Goal: Answer question/provide support: Share knowledge or assist other users

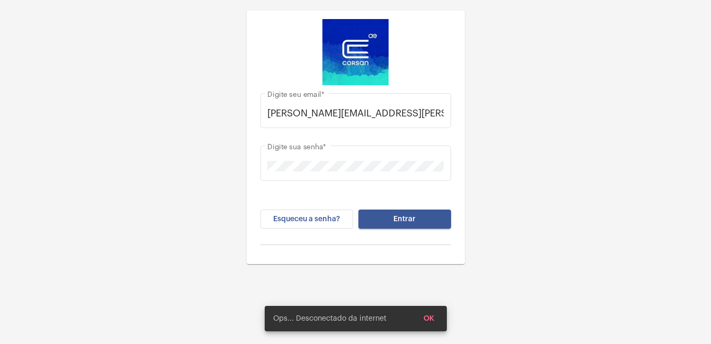
click at [442, 223] on button "Entrar" at bounding box center [405, 219] width 93 height 19
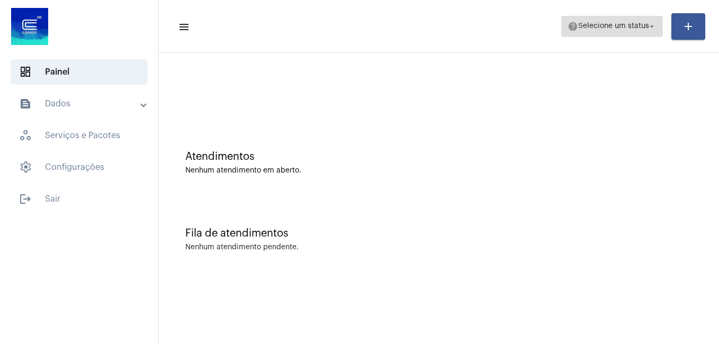
click at [606, 24] on span "Selecione um status" at bounding box center [613, 26] width 71 height 7
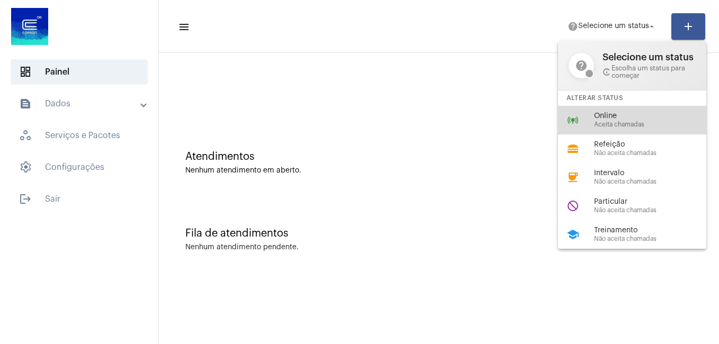
click at [590, 112] on div "online_prediction Online Aceita chamadas" at bounding box center [640, 120] width 165 height 29
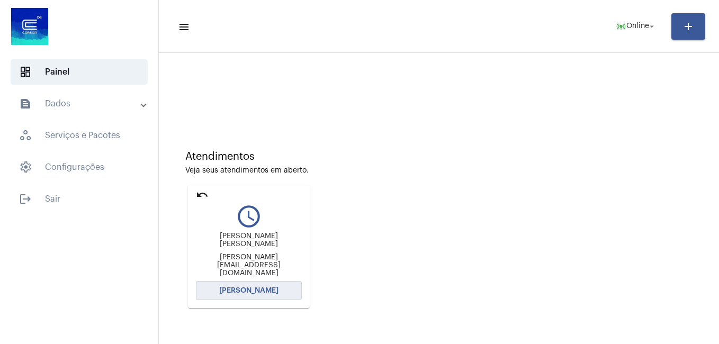
click at [277, 293] on button "[PERSON_NAME]" at bounding box center [249, 290] width 106 height 19
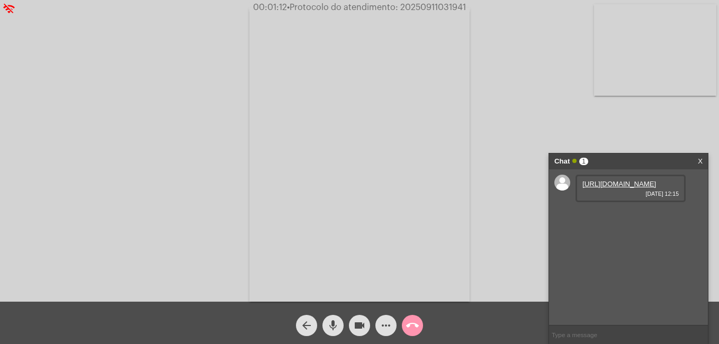
click at [613, 184] on link "[URL][DOMAIN_NAME]" at bounding box center [620, 184] width 74 height 8
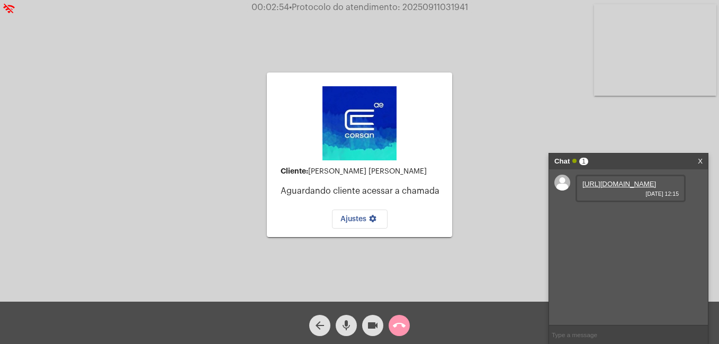
click at [643, 17] on video at bounding box center [655, 50] width 122 height 92
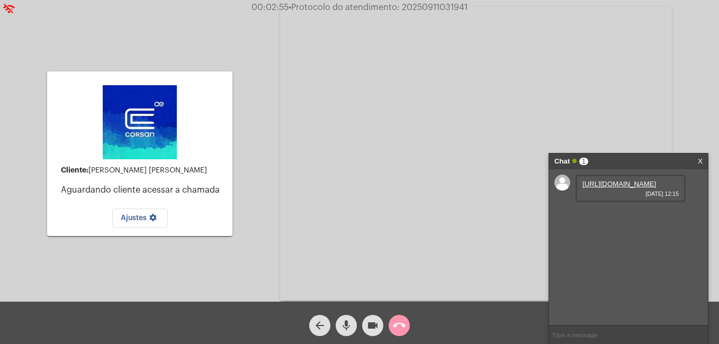
click at [458, 68] on video at bounding box center [476, 154] width 392 height 294
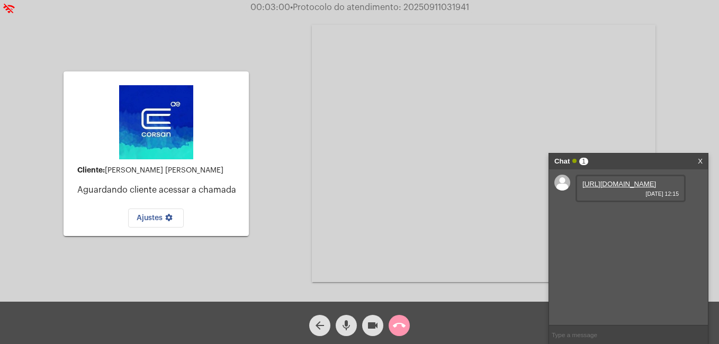
click at [174, 135] on img at bounding box center [156, 122] width 74 height 74
click at [173, 119] on img at bounding box center [156, 122] width 74 height 74
click at [222, 133] on mat-card-content "Cliente: [PERSON_NAME] [PERSON_NAME] Aguardando cliente acessar a chamada Ajust…" at bounding box center [156, 154] width 168 height 148
click at [700, 159] on link "X" at bounding box center [700, 162] width 5 height 16
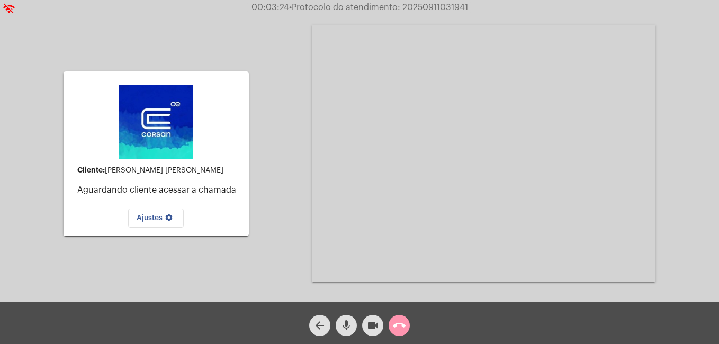
click at [262, 161] on div "Cliente: [PERSON_NAME] [PERSON_NAME] Aguardando cliente acessar a chamada Ajust…" at bounding box center [359, 153] width 717 height 302
click at [304, 164] on div "Cliente: [PERSON_NAME] [PERSON_NAME] Aguardando cliente acessar a chamada Ajust…" at bounding box center [359, 153] width 717 height 302
click at [207, 149] on div at bounding box center [156, 122] width 106 height 85
click at [11, 7] on div "00:04:54 • Protocolo do atendimento: 20250911031941" at bounding box center [359, 8] width 719 height 10
click at [402, 320] on mat-icon "call_end" at bounding box center [399, 325] width 13 height 13
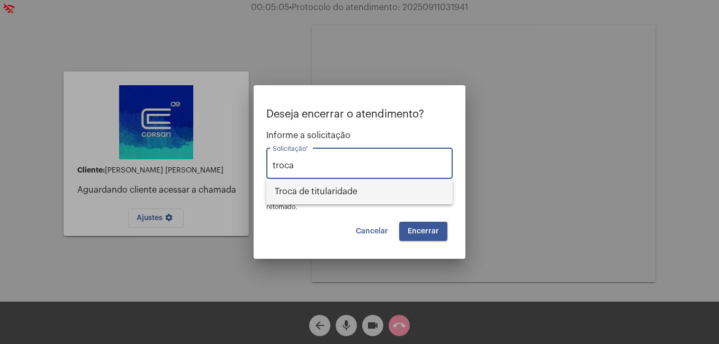
click at [355, 191] on span "Troca de titularidade" at bounding box center [359, 191] width 169 height 25
type input "Troca de titularidade"
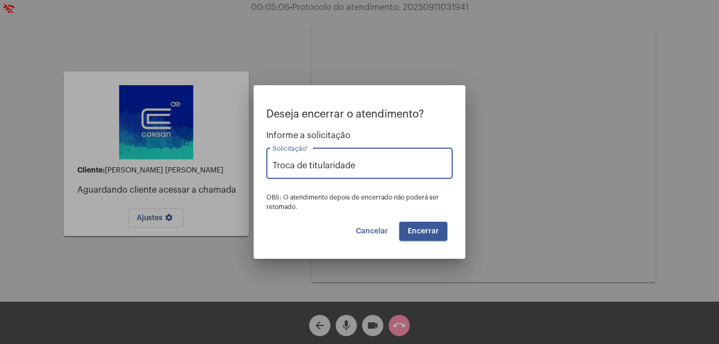
click at [420, 232] on span "Encerrar" at bounding box center [423, 231] width 31 height 7
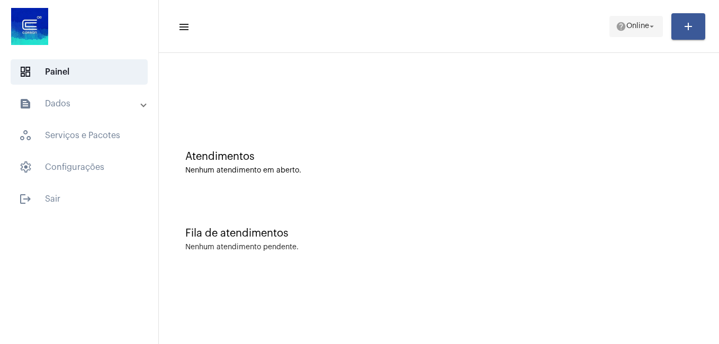
click at [628, 21] on span "help Online arrow_drop_down" at bounding box center [636, 25] width 41 height 19
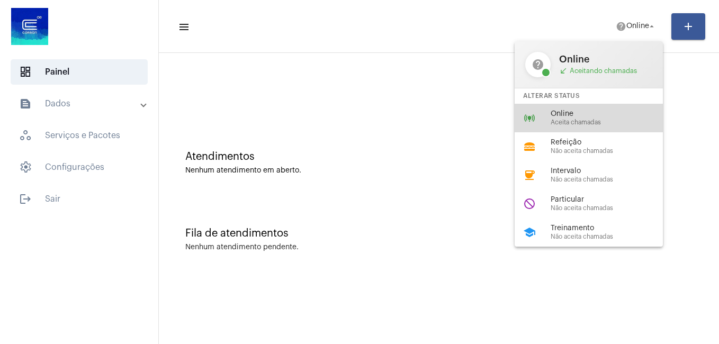
click at [571, 119] on span "Aceita chamadas" at bounding box center [611, 122] width 121 height 7
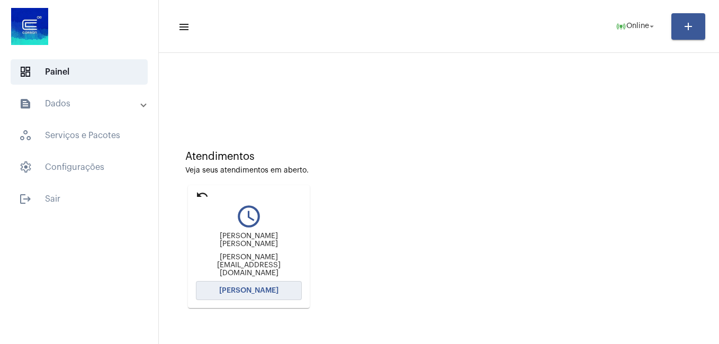
click at [262, 295] on button "[PERSON_NAME]" at bounding box center [249, 290] width 106 height 19
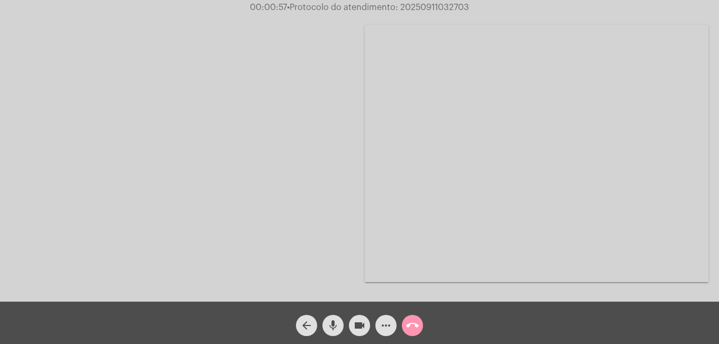
click at [414, 326] on mat-icon "call_end" at bounding box center [412, 325] width 13 height 13
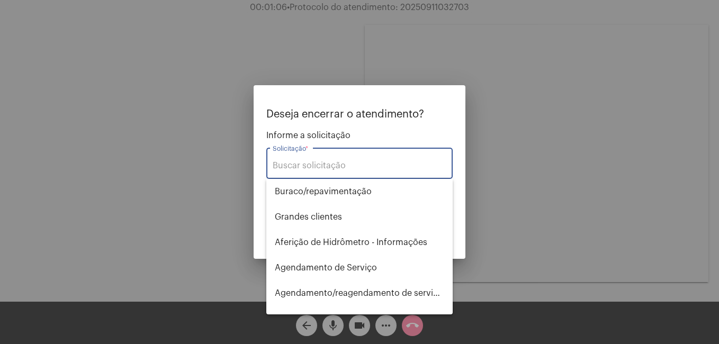
click at [315, 164] on input "Solicitação *" at bounding box center [360, 166] width 174 height 10
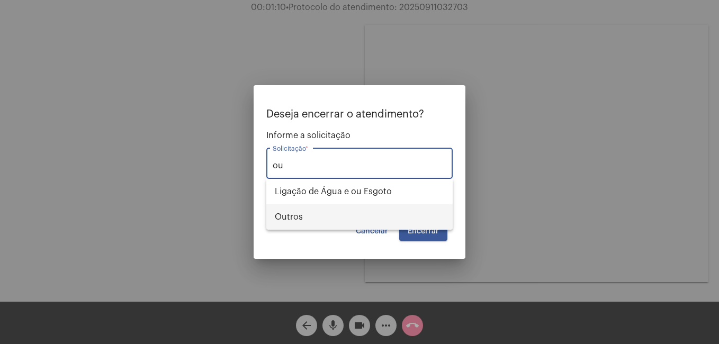
click at [300, 212] on span "Outros" at bounding box center [359, 216] width 169 height 25
type input "Outros"
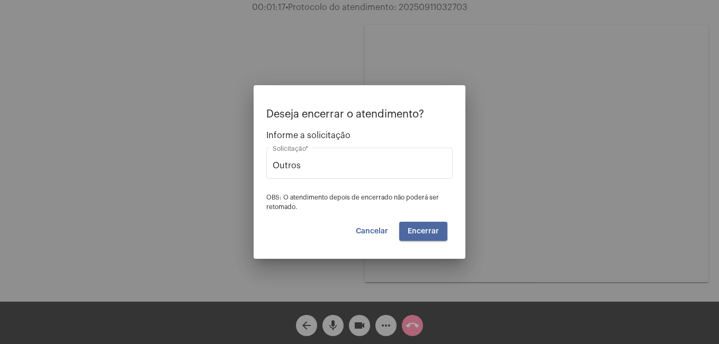
click at [416, 231] on span "Encerrar" at bounding box center [423, 231] width 31 height 7
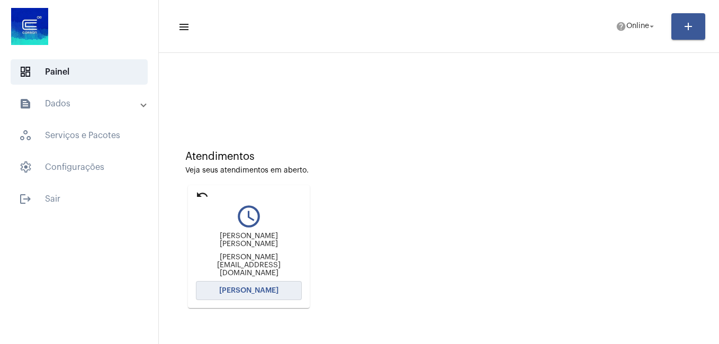
click at [273, 296] on button "[PERSON_NAME]" at bounding box center [249, 290] width 106 height 19
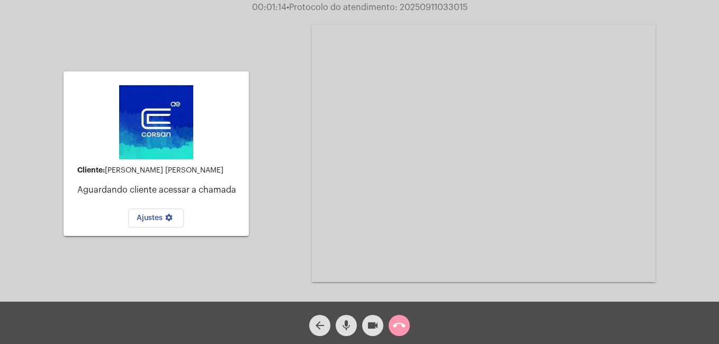
click at [399, 328] on mat-icon "call_end" at bounding box center [399, 325] width 13 height 13
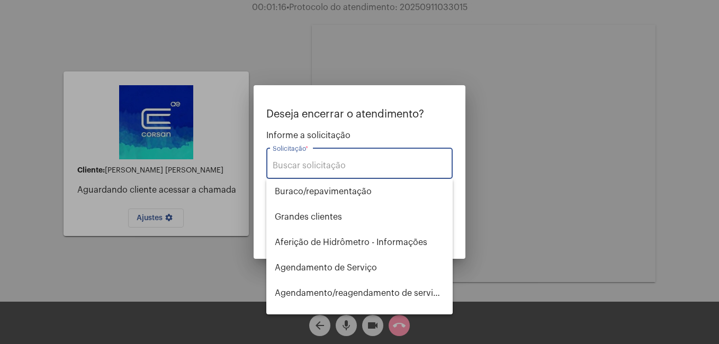
click at [364, 168] on input "Solicitação *" at bounding box center [360, 166] width 174 height 10
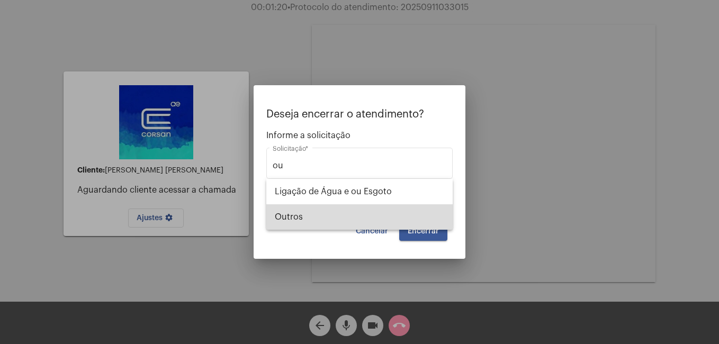
click at [348, 216] on span "Outros" at bounding box center [359, 216] width 169 height 25
type input "Outros"
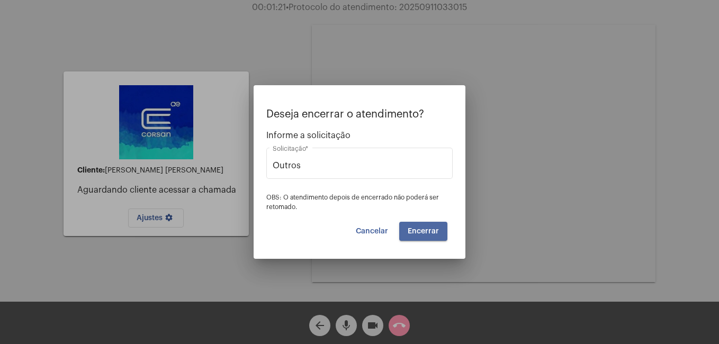
click at [422, 227] on button "Encerrar" at bounding box center [423, 231] width 48 height 19
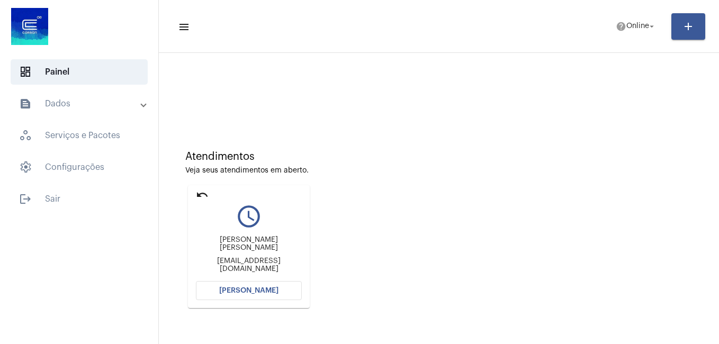
click at [246, 296] on button "[PERSON_NAME]" at bounding box center [249, 290] width 106 height 19
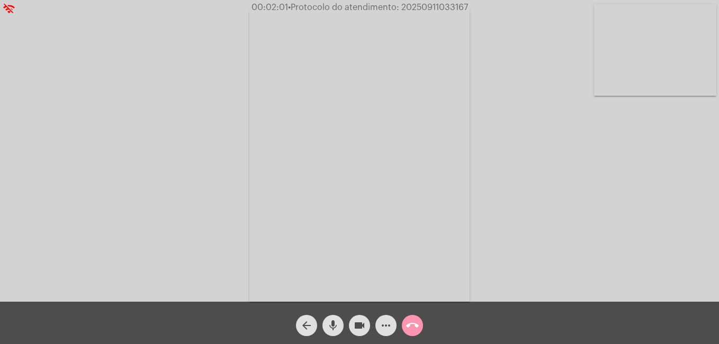
click at [411, 324] on mat-icon "call_end" at bounding box center [412, 325] width 13 height 13
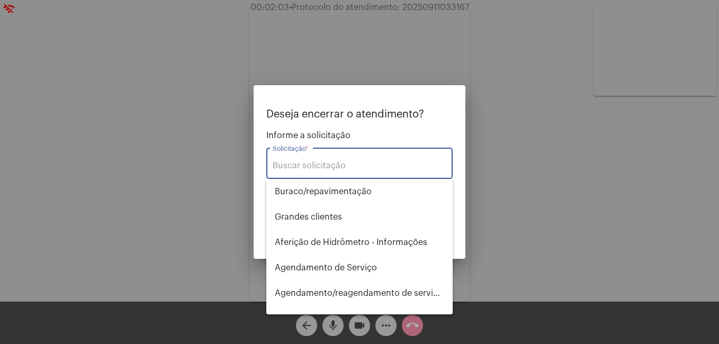
click at [348, 164] on input "Solicitação *" at bounding box center [360, 166] width 174 height 10
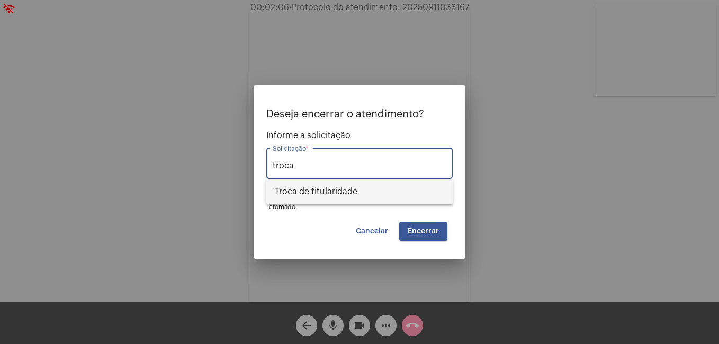
click at [355, 189] on span "Troca de titularidade" at bounding box center [359, 191] width 169 height 25
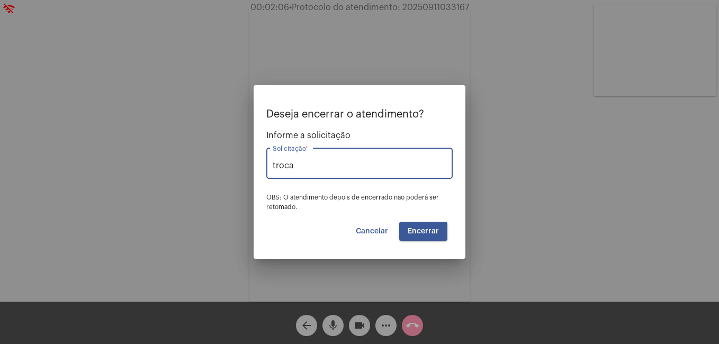
type input "Troca de titularidade"
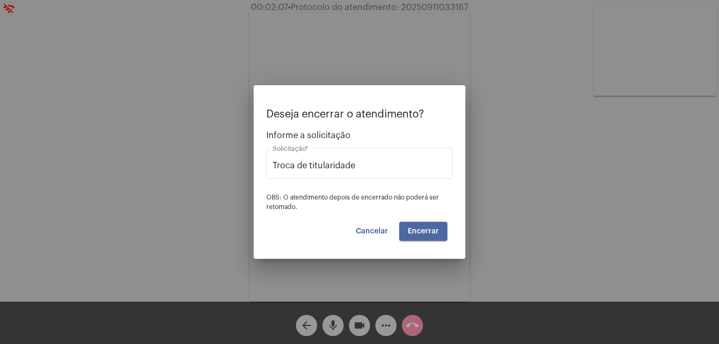
click at [431, 230] on span "Encerrar" at bounding box center [423, 231] width 31 height 7
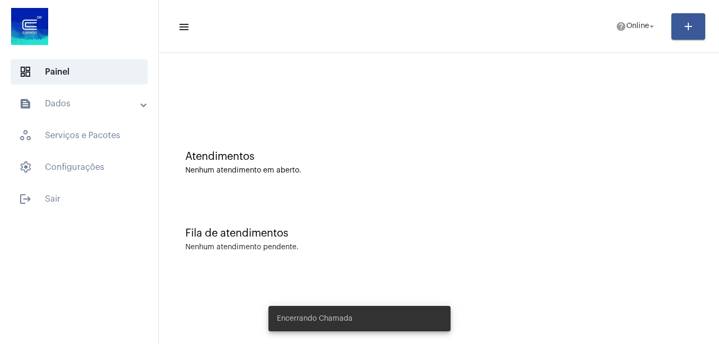
click at [426, 111] on div at bounding box center [439, 88] width 550 height 61
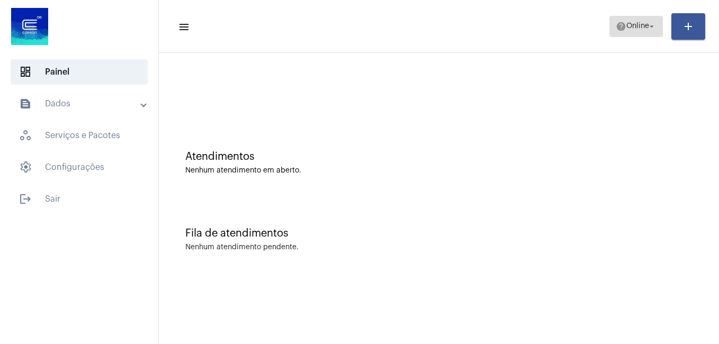
click at [637, 30] on span "Online" at bounding box center [637, 26] width 23 height 7
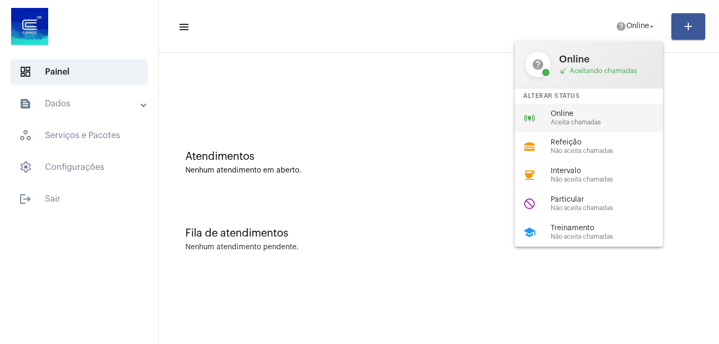
click at [572, 106] on div "online_prediction Online Aceita chamadas" at bounding box center [597, 118] width 165 height 29
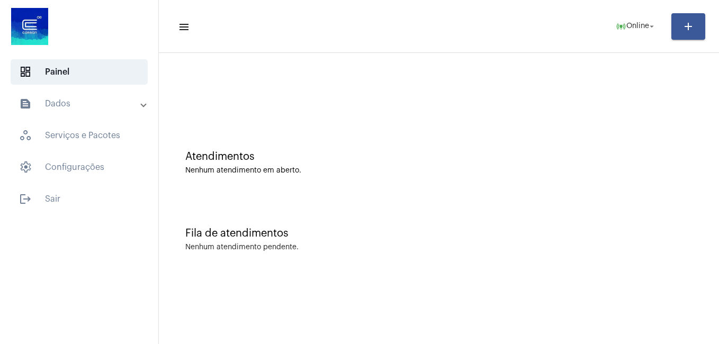
click at [28, 294] on div "dashboard Painel text_snippet_outlined Dados history_outlined Histórico schedul…" at bounding box center [79, 172] width 158 height 344
click at [628, 31] on span "online_prediction Online arrow_drop_down" at bounding box center [636, 25] width 41 height 19
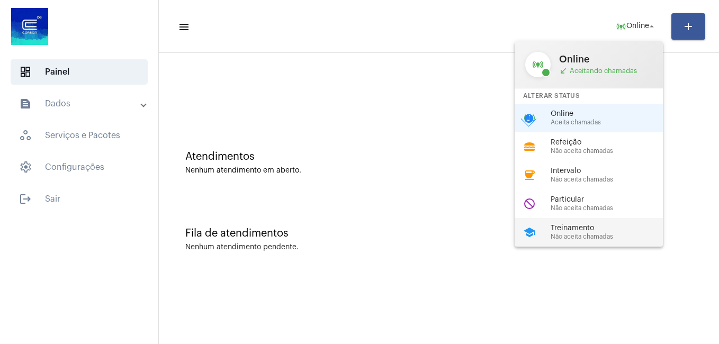
click at [575, 227] on span "Treinamento" at bounding box center [611, 229] width 121 height 8
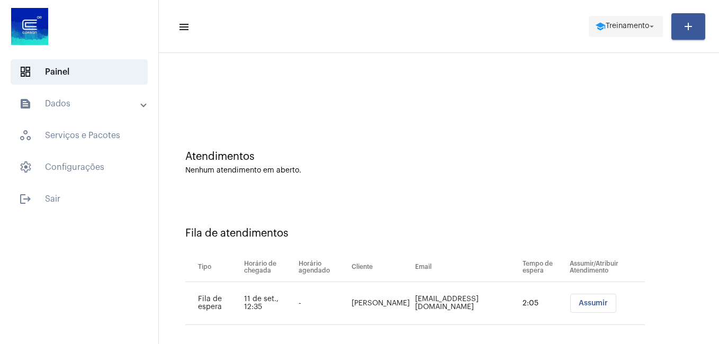
click at [642, 25] on span "Treinamento" at bounding box center [627, 26] width 43 height 7
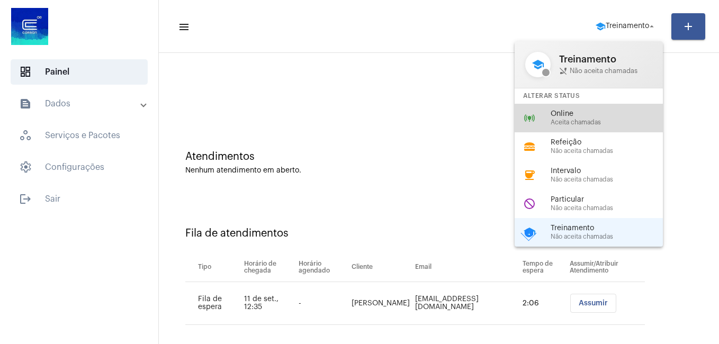
click at [537, 123] on div "online_prediction Online Aceita chamadas" at bounding box center [597, 118] width 165 height 29
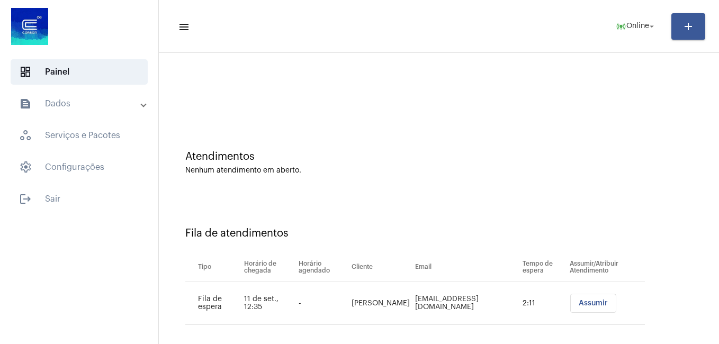
click at [594, 303] on span "Assumir" at bounding box center [593, 303] width 29 height 7
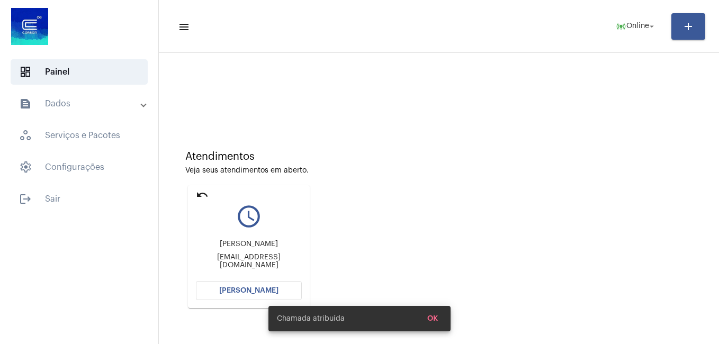
click at [237, 285] on button "[PERSON_NAME]" at bounding box center [249, 290] width 106 height 19
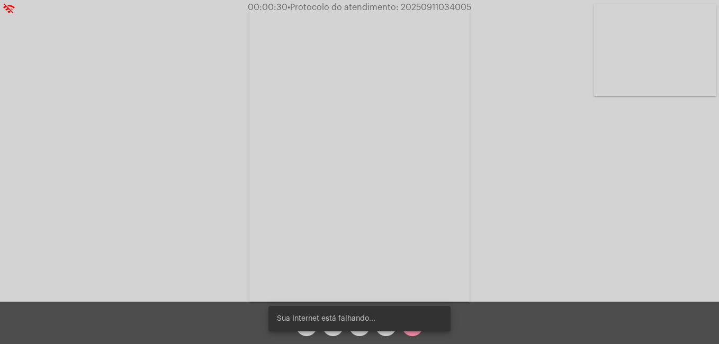
click at [388, 335] on div "Sua Internet está falhando..." at bounding box center [360, 318] width 208 height 51
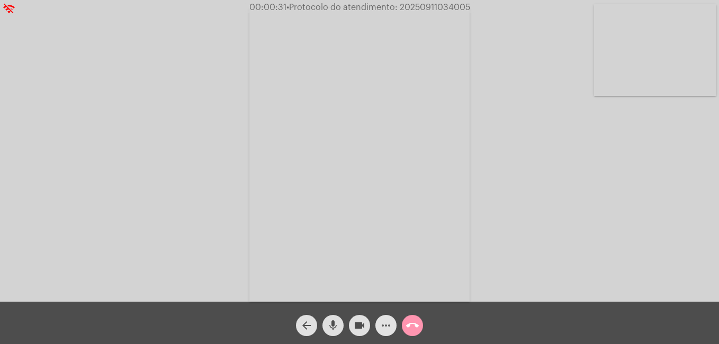
click at [384, 334] on span "more_horiz" at bounding box center [386, 325] width 13 height 21
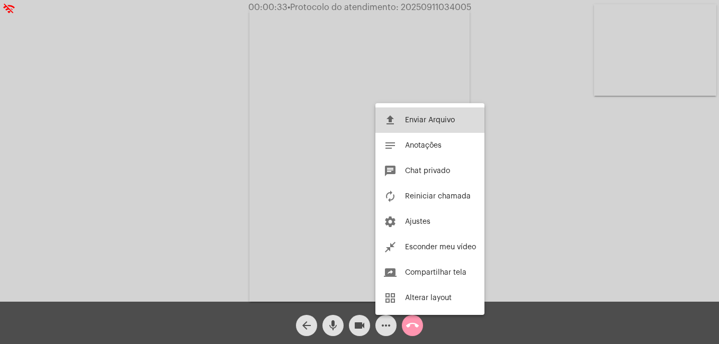
click at [414, 126] on button "file_upload Enviar Arquivo" at bounding box center [429, 120] width 109 height 25
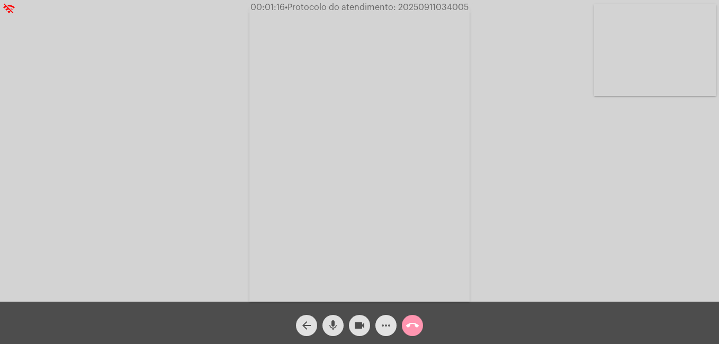
click at [387, 317] on span "more_horiz" at bounding box center [386, 325] width 13 height 21
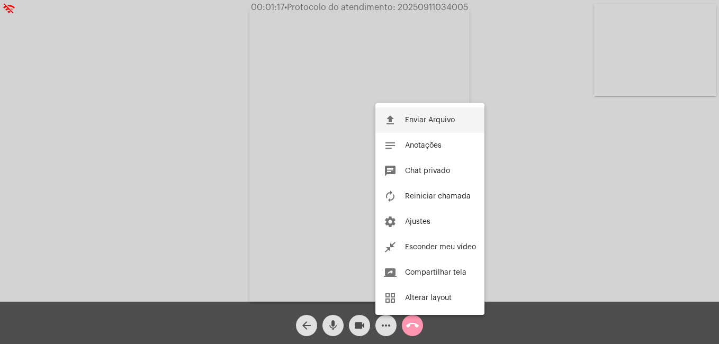
click at [410, 120] on span "Enviar Arquivo" at bounding box center [430, 120] width 50 height 7
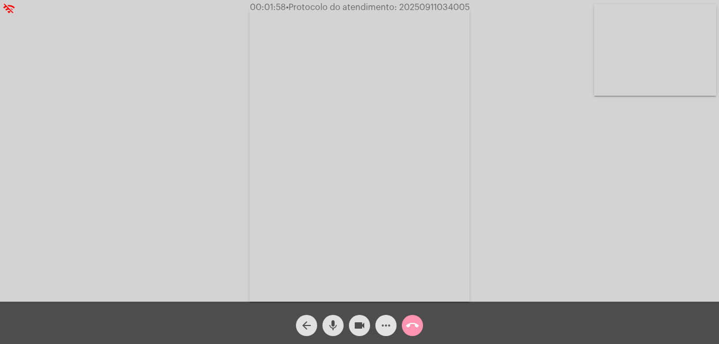
click at [386, 329] on mat-icon "more_horiz" at bounding box center [386, 325] width 13 height 13
click at [385, 320] on mat-icon "more_horiz" at bounding box center [386, 325] width 13 height 13
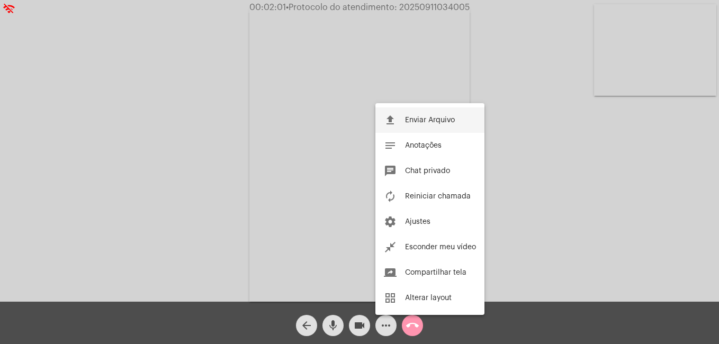
click at [409, 113] on button "file_upload Enviar Arquivo" at bounding box center [429, 120] width 109 height 25
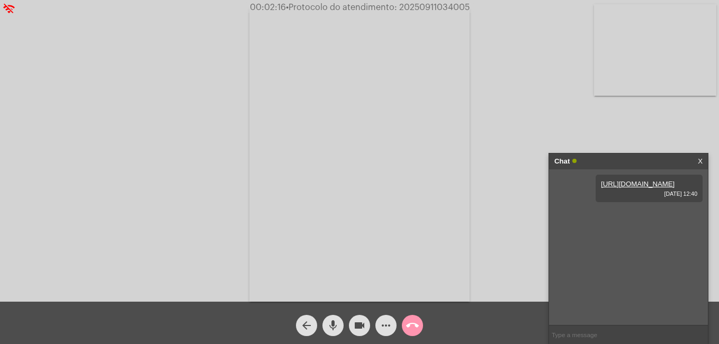
click at [696, 252] on div "[URL][DOMAIN_NAME] [DATE] 12:40" at bounding box center [628, 247] width 159 height 156
click at [388, 328] on mat-icon "more_horiz" at bounding box center [386, 325] width 13 height 13
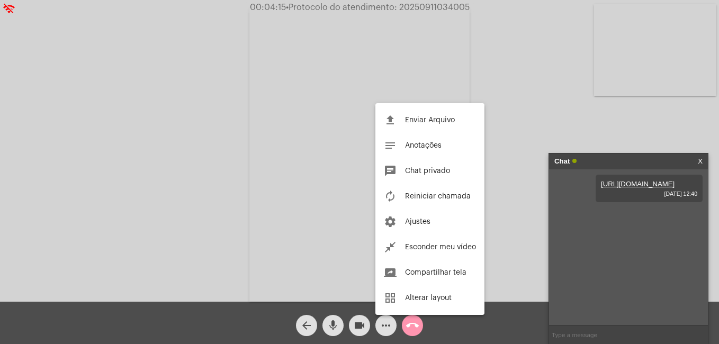
click at [385, 333] on div at bounding box center [359, 172] width 719 height 344
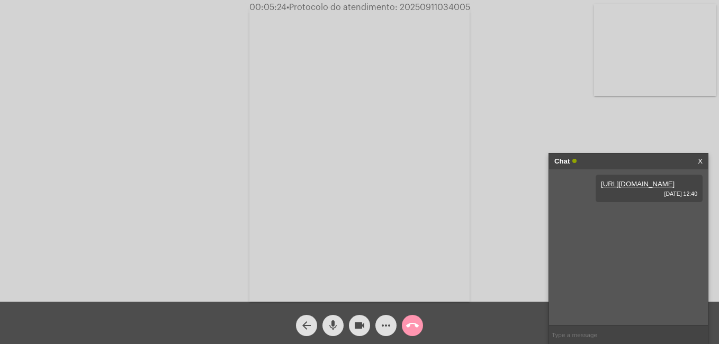
click at [387, 320] on mat-icon "more_horiz" at bounding box center [386, 325] width 13 height 13
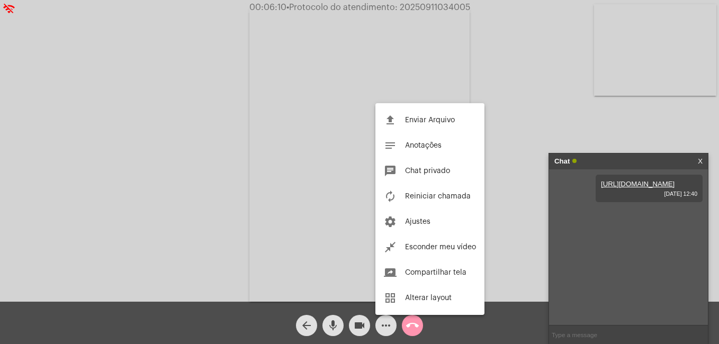
click at [387, 332] on div at bounding box center [359, 172] width 719 height 344
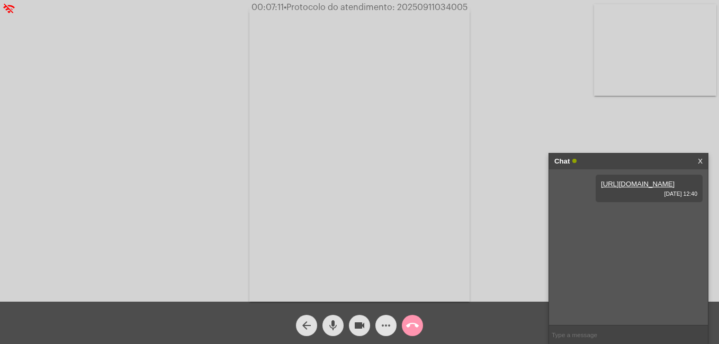
click at [389, 326] on mat-icon "more_horiz" at bounding box center [386, 325] width 13 height 13
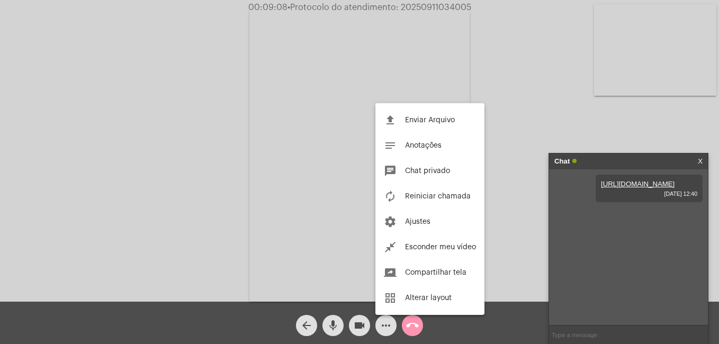
click at [381, 322] on div at bounding box center [359, 172] width 719 height 344
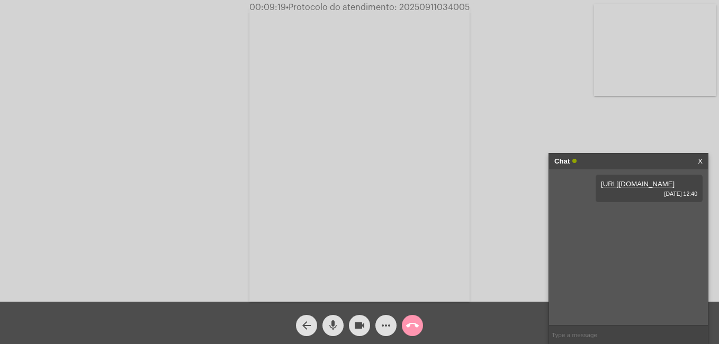
click at [389, 332] on mat-icon "more_horiz" at bounding box center [386, 325] width 13 height 13
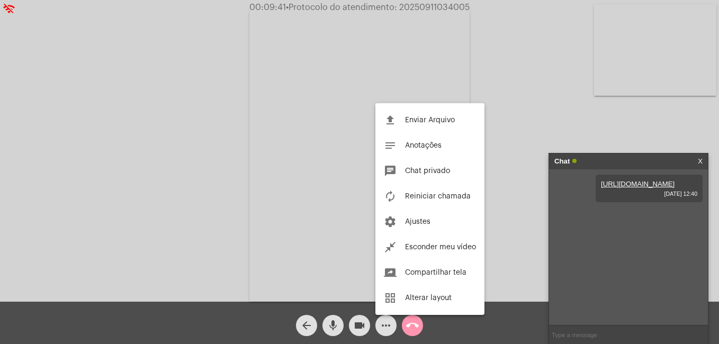
click at [389, 327] on div at bounding box center [359, 172] width 719 height 344
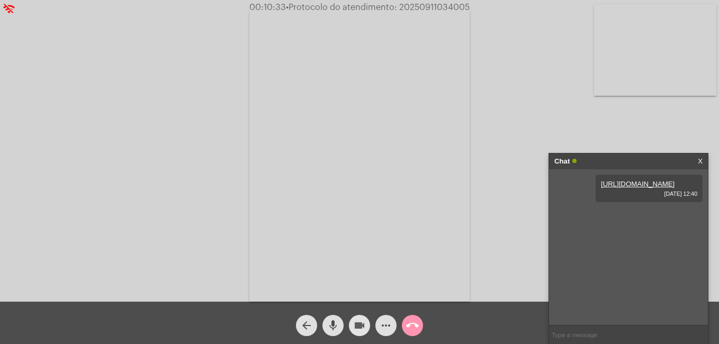
click at [359, 328] on mat-icon "videocam" at bounding box center [359, 325] width 13 height 13
click at [329, 326] on mat-icon "mic" at bounding box center [333, 325] width 13 height 13
click at [363, 328] on mat-icon "videocam_off" at bounding box center [359, 325] width 13 height 13
click at [343, 328] on button "mic_off" at bounding box center [333, 325] width 21 height 21
click at [415, 323] on mat-icon "call_end" at bounding box center [412, 325] width 13 height 13
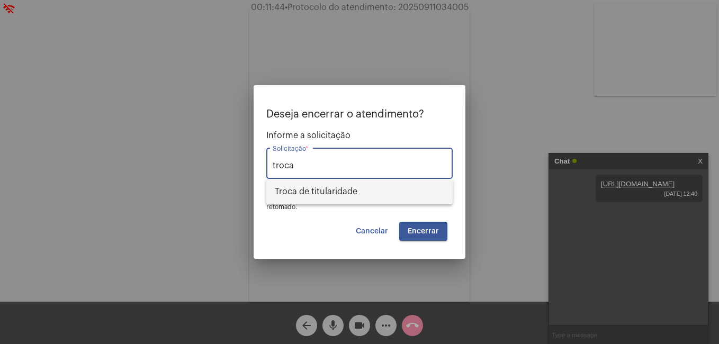
click at [379, 196] on span "Troca de titularidade" at bounding box center [359, 191] width 169 height 25
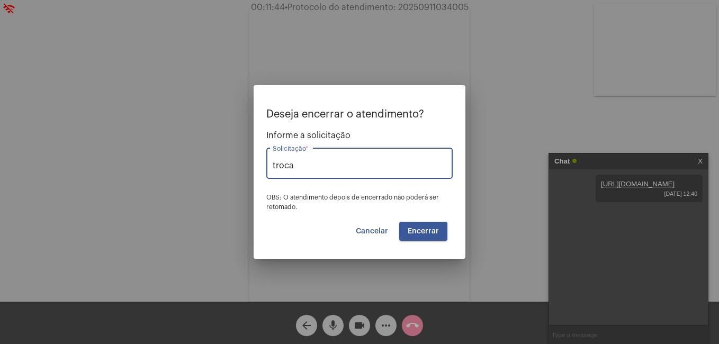
type input "Troca de titularidade"
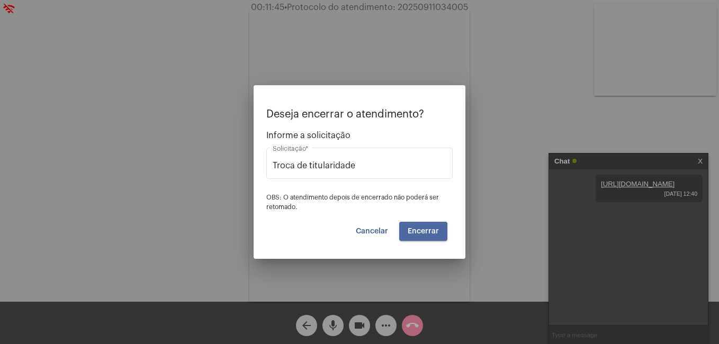
click at [441, 229] on button "Encerrar" at bounding box center [423, 231] width 48 height 19
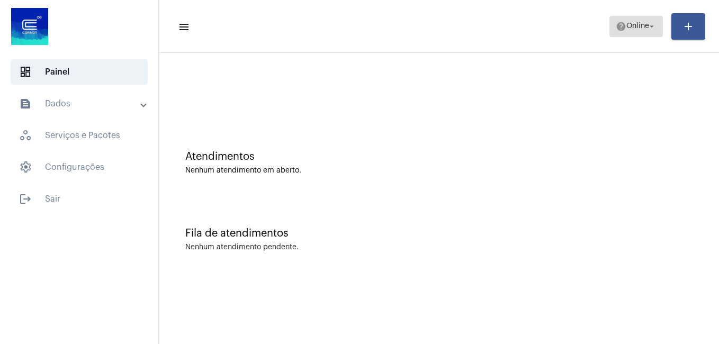
click at [632, 19] on span "help Online arrow_drop_down" at bounding box center [636, 25] width 41 height 19
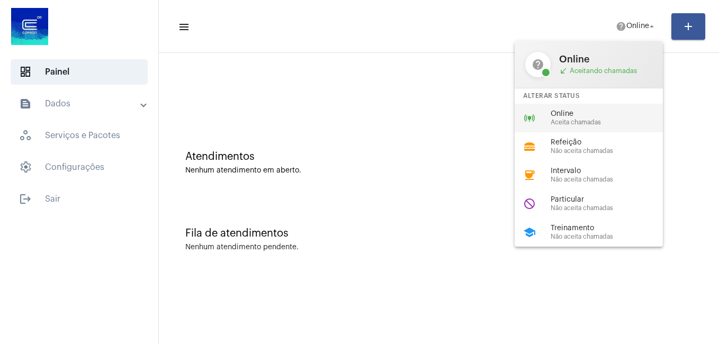
click at [587, 114] on span "Online" at bounding box center [611, 114] width 121 height 8
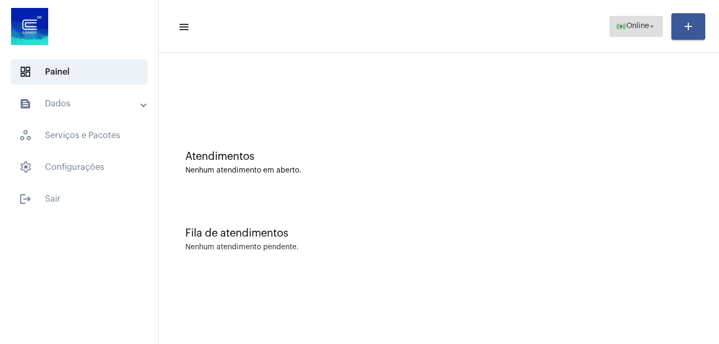
click at [637, 24] on span "Online" at bounding box center [637, 26] width 23 height 7
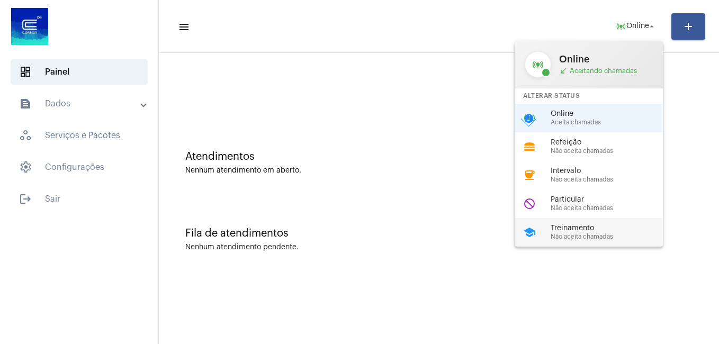
click at [563, 239] on span "Não aceita chamadas" at bounding box center [611, 237] width 121 height 7
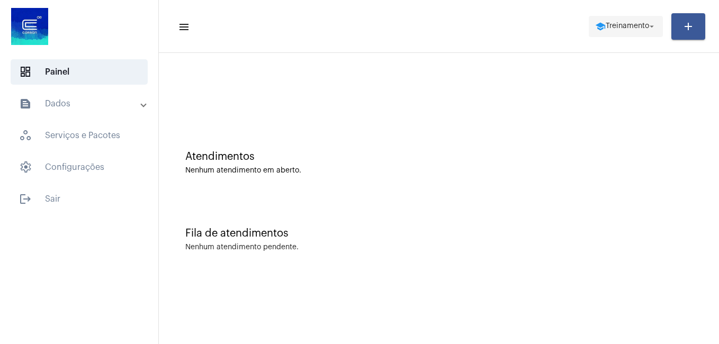
click at [611, 26] on span "Treinamento" at bounding box center [627, 26] width 43 height 7
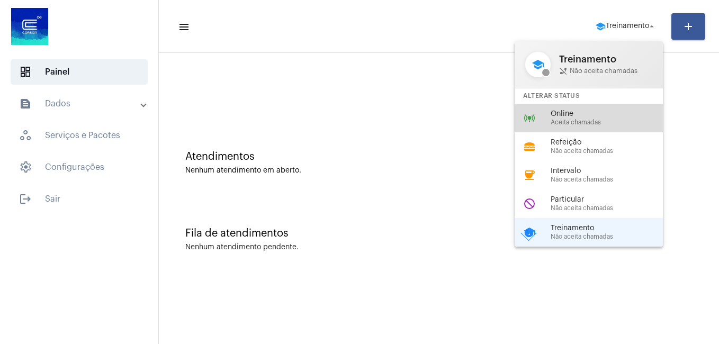
click at [574, 122] on span "Aceita chamadas" at bounding box center [611, 122] width 121 height 7
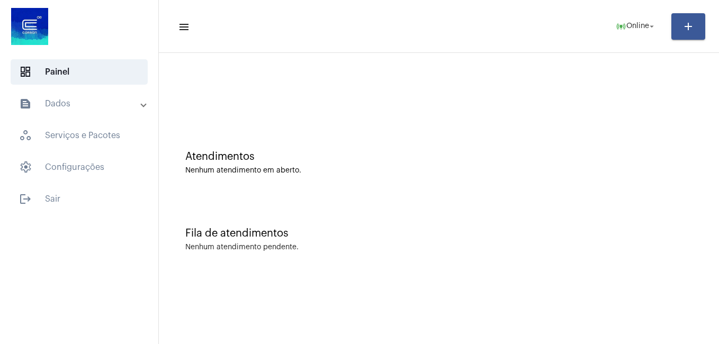
click at [631, 37] on mat-toolbar-row "menu online_prediction Online arrow_drop_down add" at bounding box center [439, 27] width 560 height 34
click at [631, 29] on span "Online" at bounding box center [637, 26] width 23 height 7
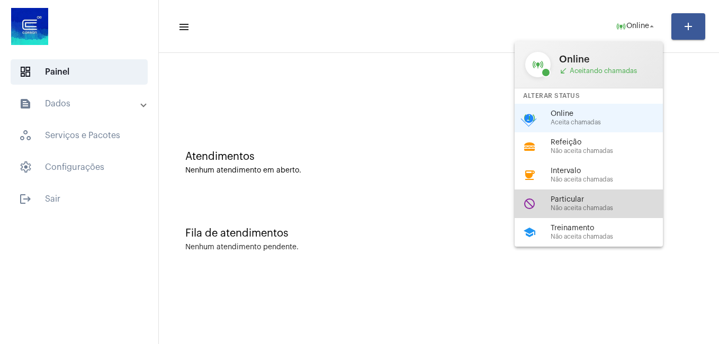
click at [582, 209] on span "Não aceita chamadas" at bounding box center [611, 208] width 121 height 7
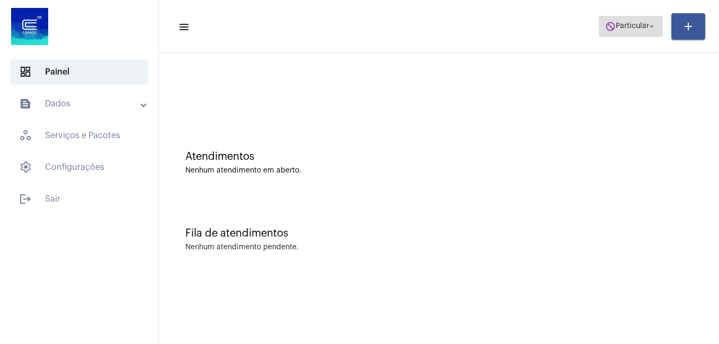
click at [633, 30] on span "Particular" at bounding box center [632, 26] width 33 height 7
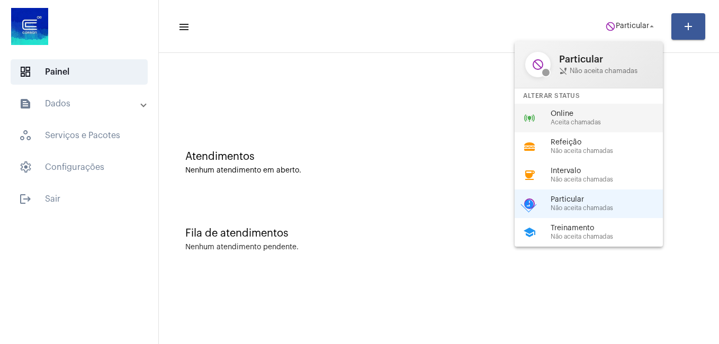
click at [589, 110] on span "Online" at bounding box center [611, 114] width 121 height 8
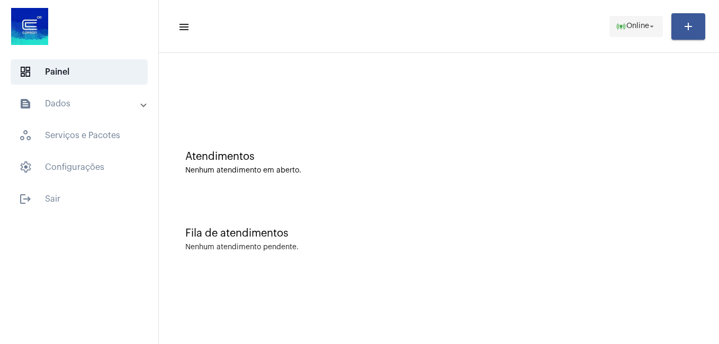
click at [647, 33] on span "online_prediction Online arrow_drop_down" at bounding box center [636, 25] width 41 height 19
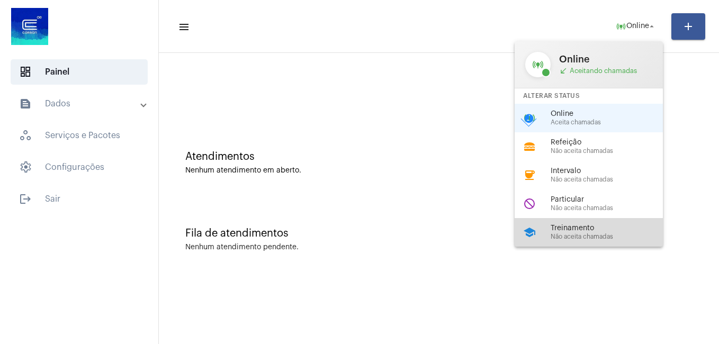
click at [582, 225] on span "Treinamento" at bounding box center [611, 229] width 121 height 8
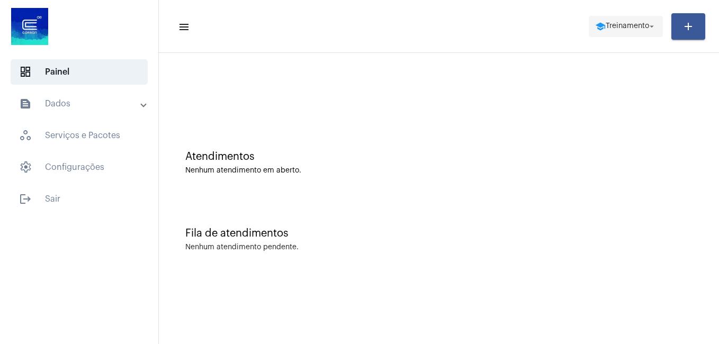
click at [608, 33] on span "school Treinamento arrow_drop_down" at bounding box center [625, 25] width 61 height 19
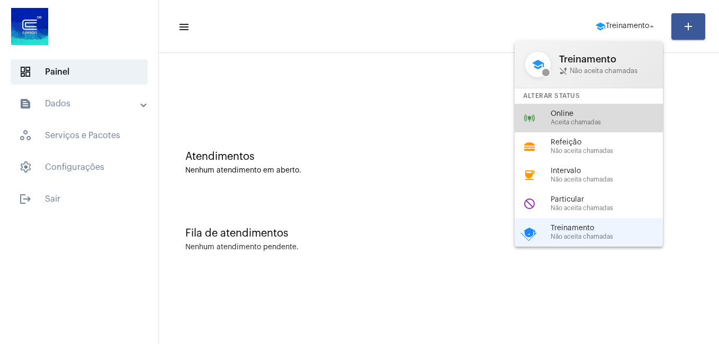
click at [580, 118] on span "Online" at bounding box center [611, 114] width 121 height 8
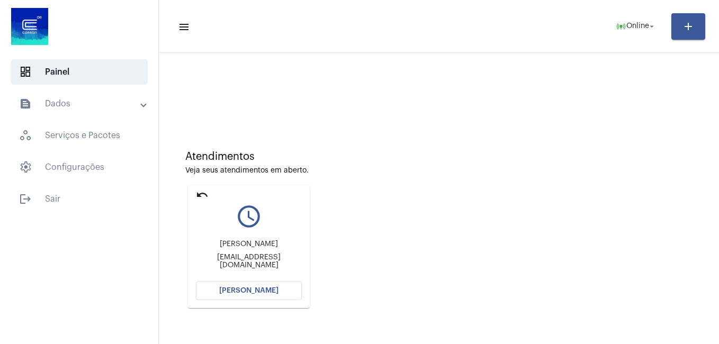
click at [290, 289] on button "[PERSON_NAME]" at bounding box center [249, 290] width 106 height 19
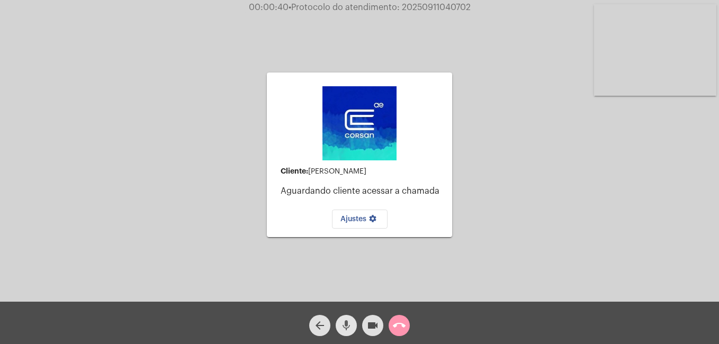
click at [353, 325] on button "mic" at bounding box center [346, 325] width 21 height 21
click at [351, 325] on mat-icon "mic_off" at bounding box center [346, 325] width 13 height 13
click at [399, 327] on mat-icon "call_end" at bounding box center [399, 325] width 13 height 13
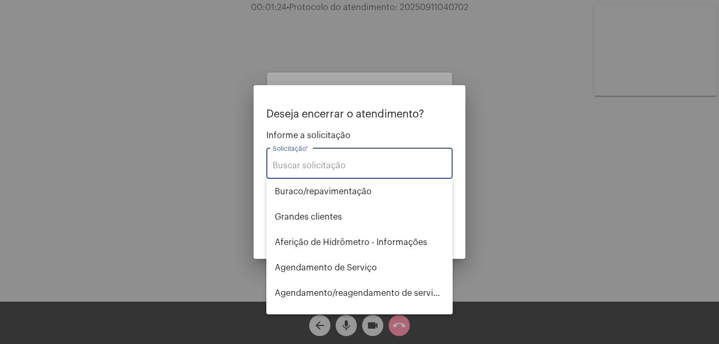
click at [318, 170] on input "Solicitação *" at bounding box center [360, 166] width 174 height 10
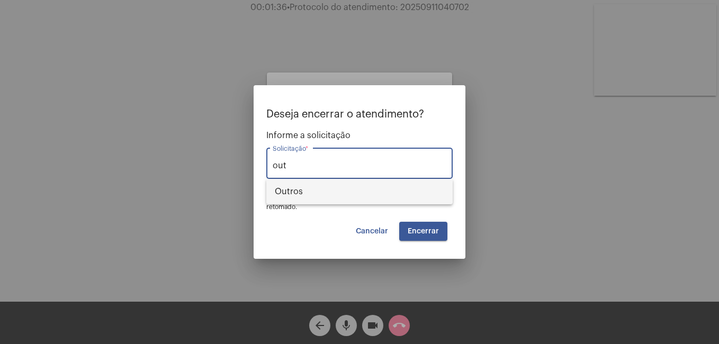
click at [325, 194] on span "Outros" at bounding box center [359, 191] width 169 height 25
type input "Outros"
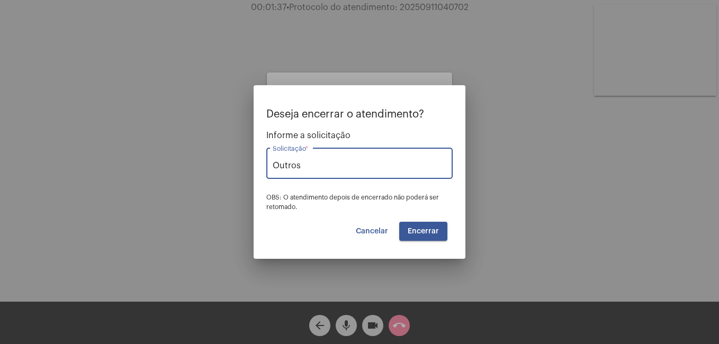
click at [433, 230] on span "Encerrar" at bounding box center [423, 231] width 31 height 7
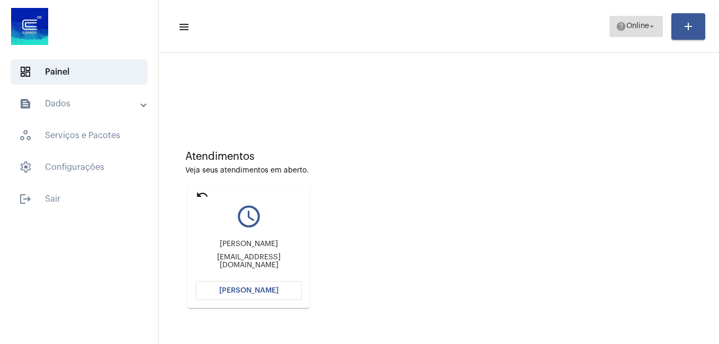
click at [630, 20] on span "help Online arrow_drop_down" at bounding box center [636, 25] width 41 height 19
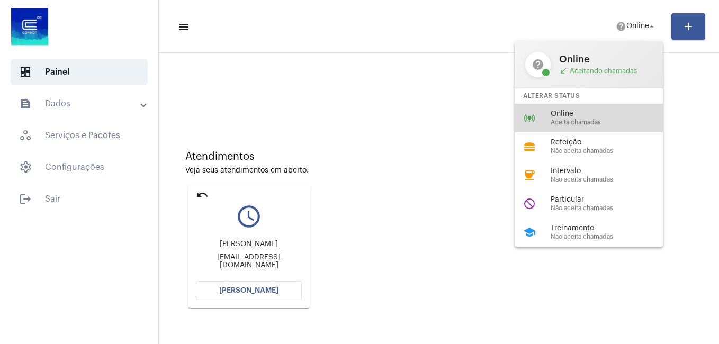
click at [580, 106] on div "online_prediction Online Aceita chamadas" at bounding box center [597, 118] width 165 height 29
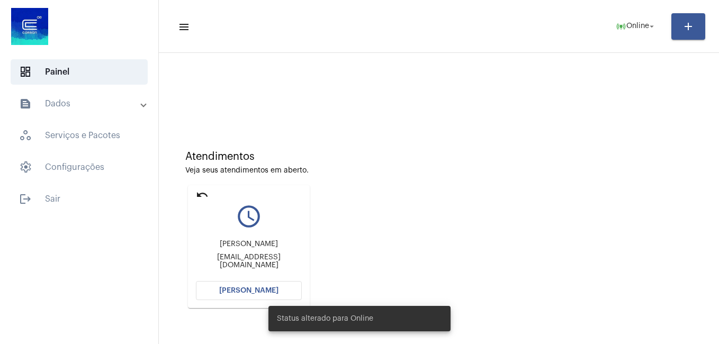
click at [249, 298] on button "[PERSON_NAME]" at bounding box center [249, 290] width 106 height 19
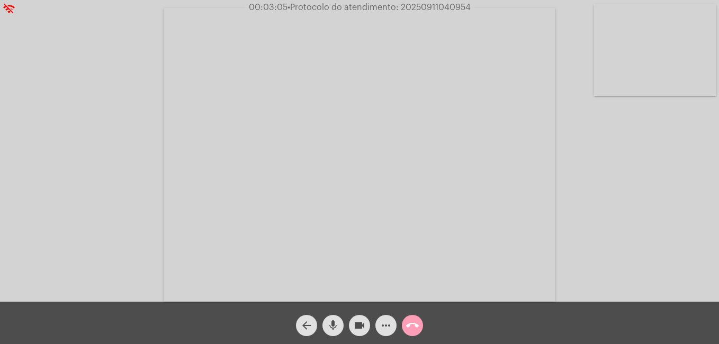
click at [415, 331] on mat-icon "call_end" at bounding box center [412, 325] width 13 height 13
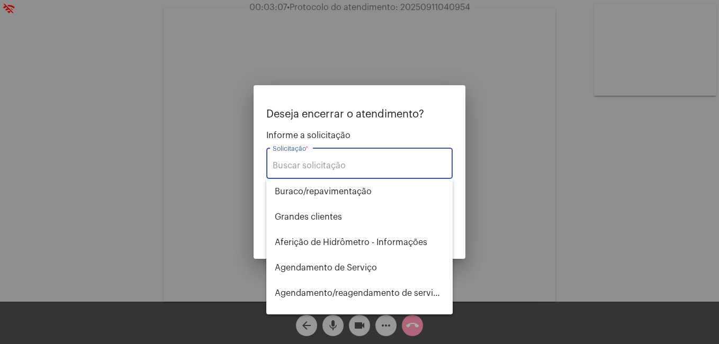
click at [377, 168] on input "Solicitação *" at bounding box center [360, 166] width 174 height 10
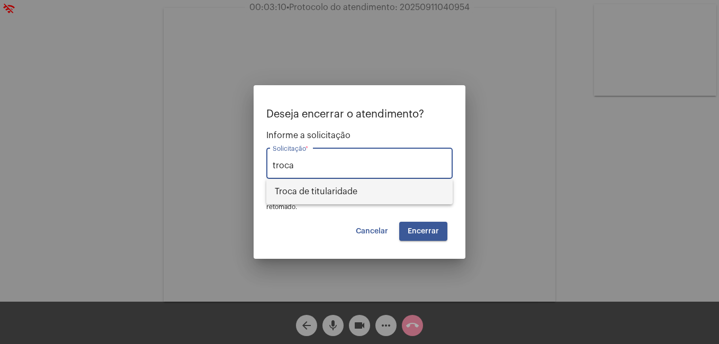
click at [374, 195] on span "Troca de titularidade" at bounding box center [359, 191] width 169 height 25
type input "Troca de titularidade"
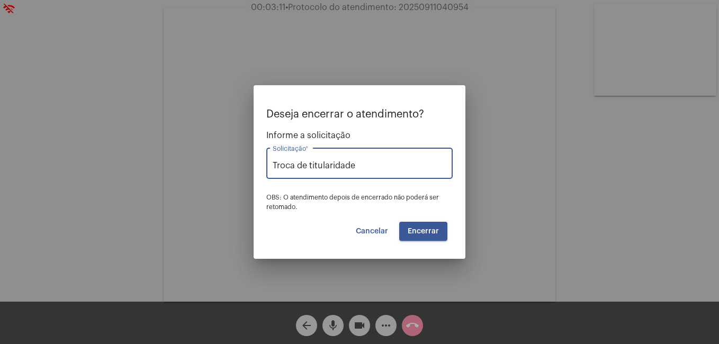
click at [428, 225] on button "Encerrar" at bounding box center [423, 231] width 48 height 19
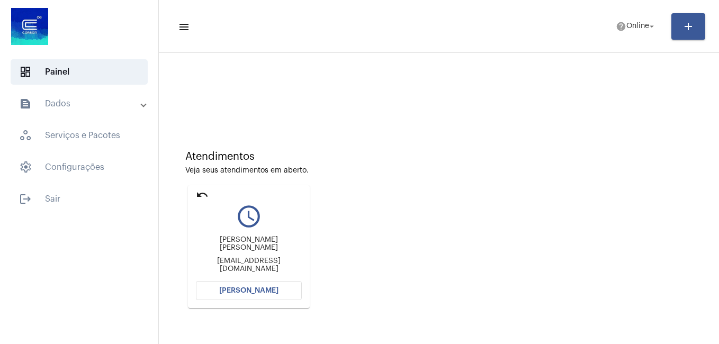
click at [276, 292] on button "[PERSON_NAME]" at bounding box center [249, 290] width 106 height 19
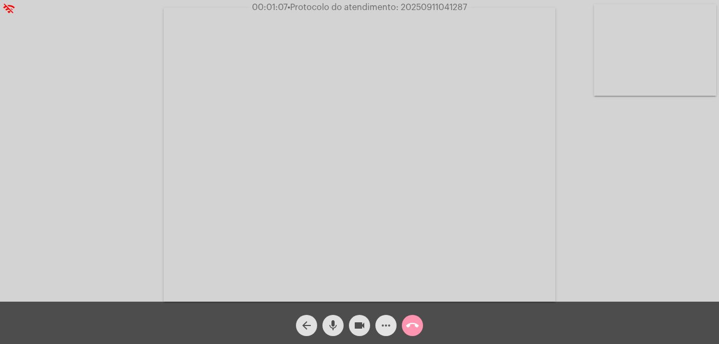
click at [386, 323] on mat-icon "more_horiz" at bounding box center [386, 325] width 13 height 13
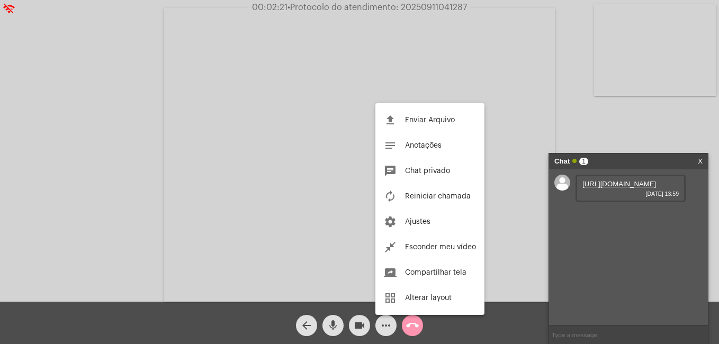
click at [624, 208] on div at bounding box center [359, 172] width 719 height 344
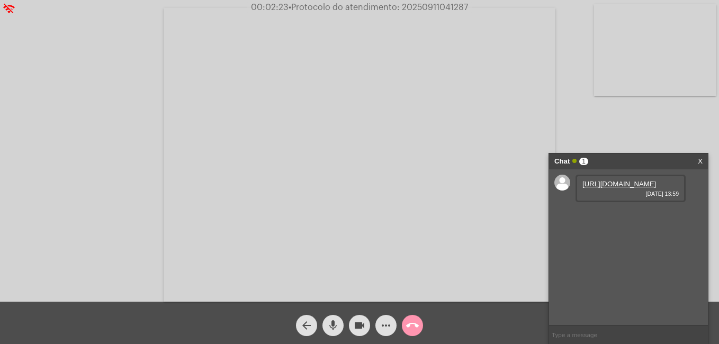
click at [617, 187] on link "[URL][DOMAIN_NAME]" at bounding box center [620, 184] width 74 height 8
click at [702, 164] on link "X" at bounding box center [700, 162] width 5 height 16
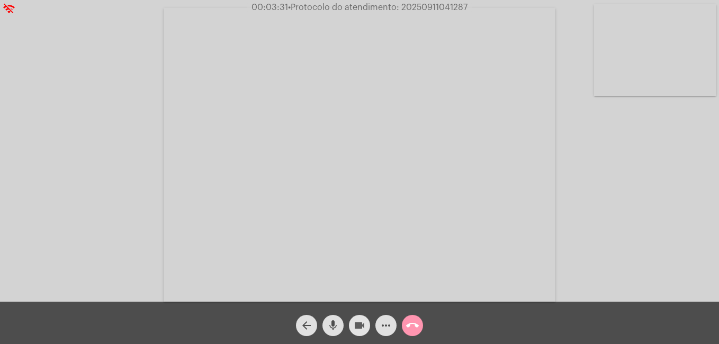
click at [357, 329] on mat-icon "videocam" at bounding box center [359, 325] width 13 height 13
click at [337, 327] on mat-icon "mic" at bounding box center [333, 325] width 13 height 13
click at [357, 321] on mat-icon "videocam_off" at bounding box center [359, 325] width 13 height 13
click at [327, 325] on mat-icon "mic_off" at bounding box center [333, 325] width 13 height 13
click at [414, 328] on mat-icon "call_end" at bounding box center [412, 325] width 13 height 13
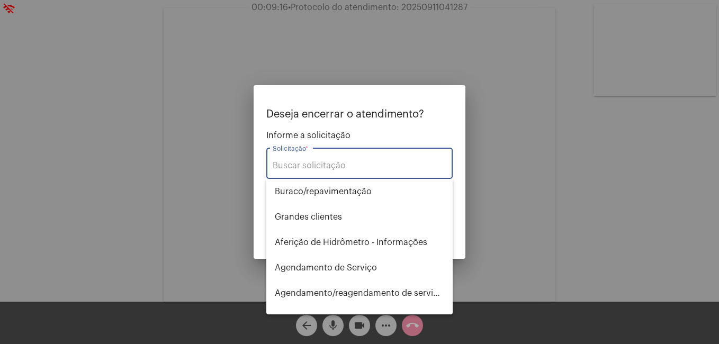
click at [379, 168] on input "Solicitação *" at bounding box center [360, 166] width 174 height 10
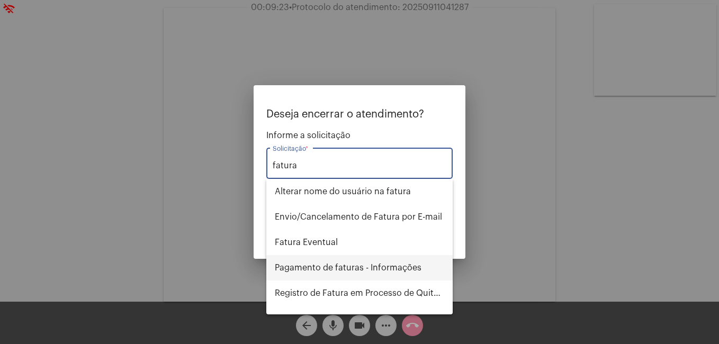
click at [379, 267] on span "Pagamento de faturas - Informações" at bounding box center [359, 267] width 169 height 25
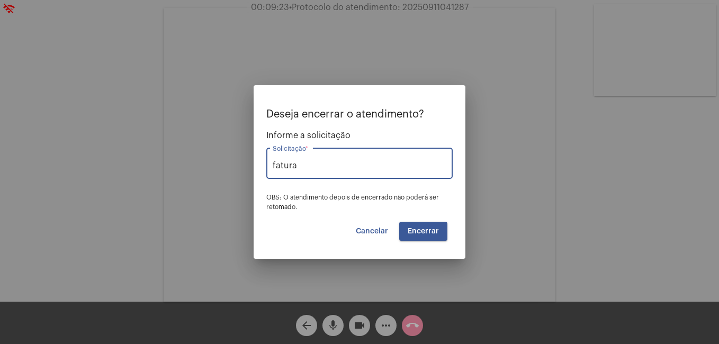
type input "Pagamento de faturas - Informações"
click at [407, 222] on button "Encerrar" at bounding box center [423, 231] width 48 height 19
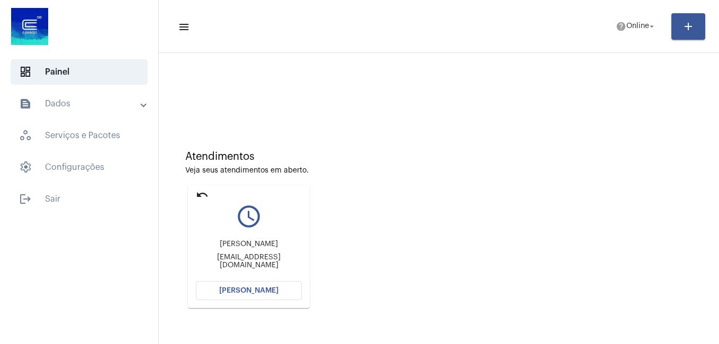
click at [271, 285] on button "[PERSON_NAME]" at bounding box center [249, 290] width 106 height 19
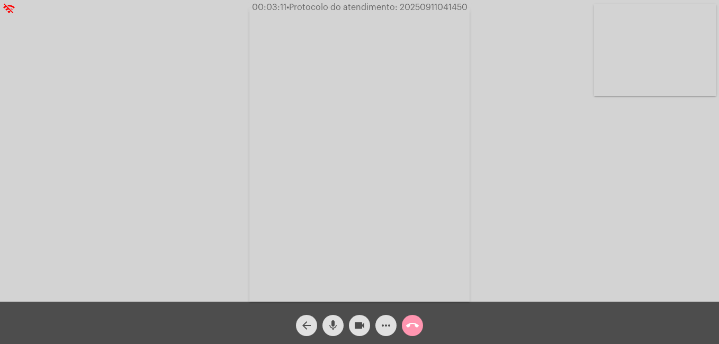
click at [414, 331] on mat-icon "call_end" at bounding box center [412, 325] width 13 height 13
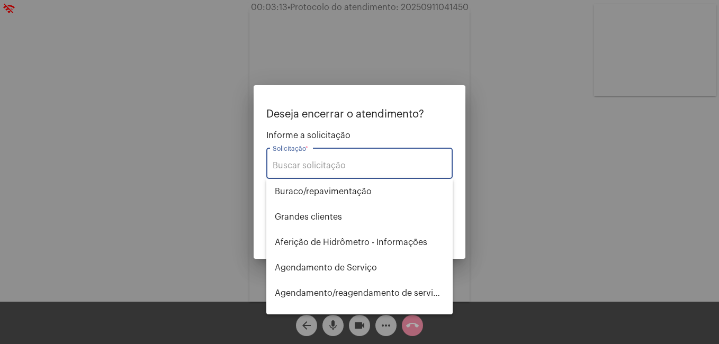
click at [360, 161] on input "Solicitação *" at bounding box center [360, 166] width 174 height 10
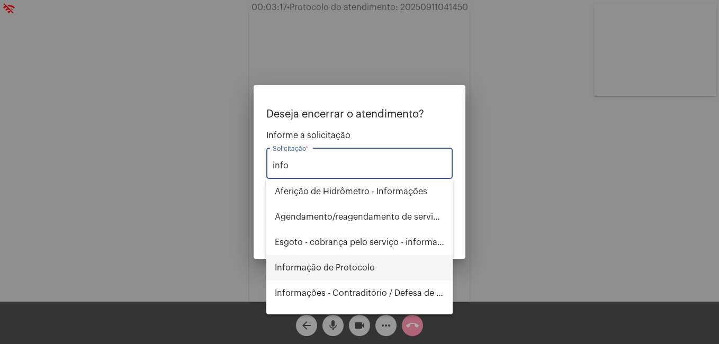
click at [346, 269] on span "Informação de Protocolo" at bounding box center [359, 267] width 169 height 25
type input "Informação de Protocolo"
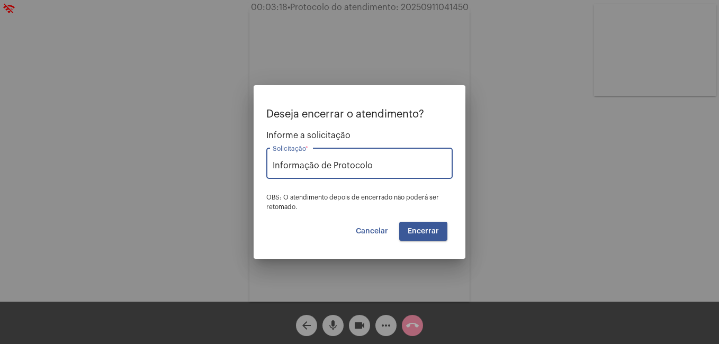
click at [415, 226] on button "Encerrar" at bounding box center [423, 231] width 48 height 19
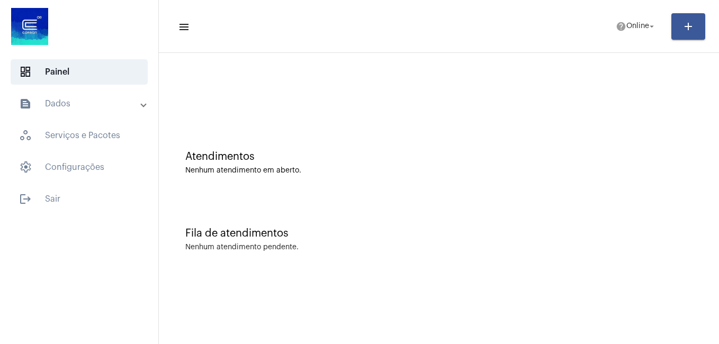
click at [464, 168] on div "Nenhum atendimento em aberto." at bounding box center [438, 171] width 507 height 8
click at [621, 36] on button "help Online arrow_drop_down" at bounding box center [636, 26] width 53 height 21
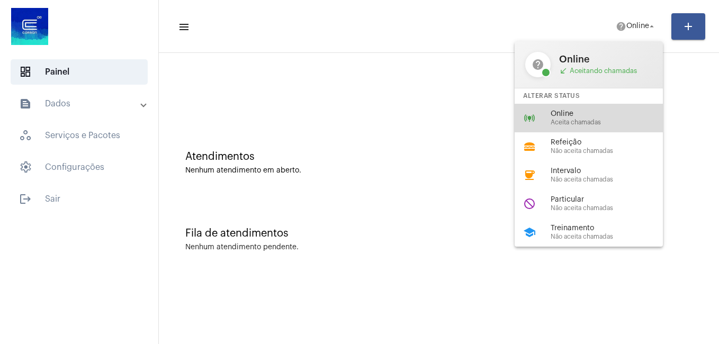
click at [595, 112] on span "Online" at bounding box center [611, 114] width 121 height 8
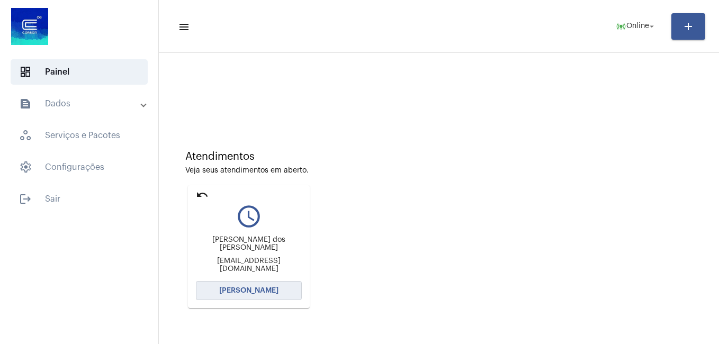
click at [257, 291] on span "[PERSON_NAME]" at bounding box center [248, 290] width 59 height 7
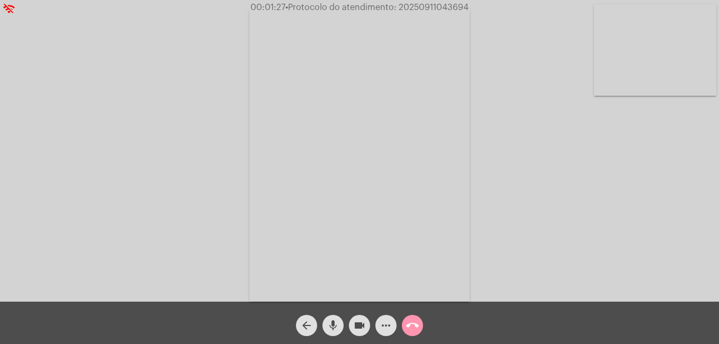
click at [387, 323] on mat-icon "more_horiz" at bounding box center [386, 325] width 13 height 13
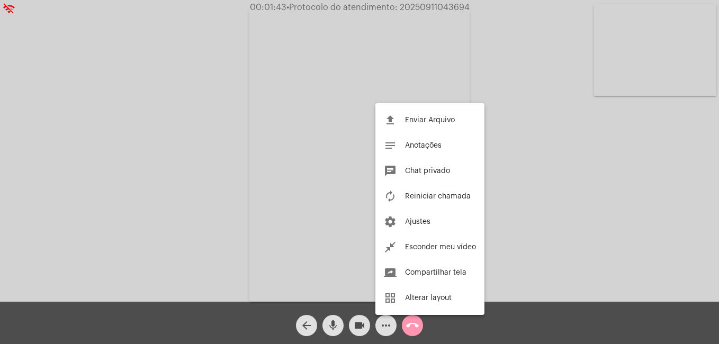
click at [388, 328] on div at bounding box center [359, 172] width 719 height 344
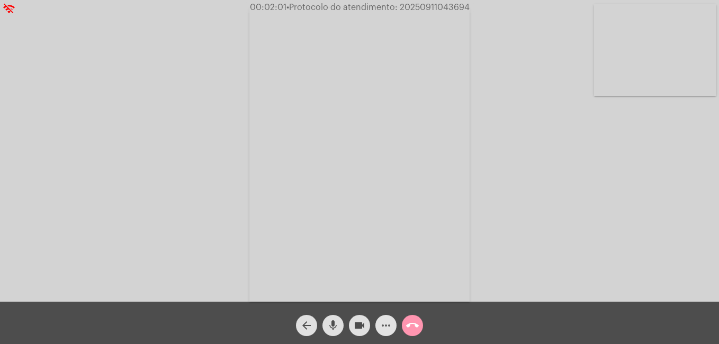
click at [390, 323] on mat-icon "more_horiz" at bounding box center [386, 325] width 13 height 13
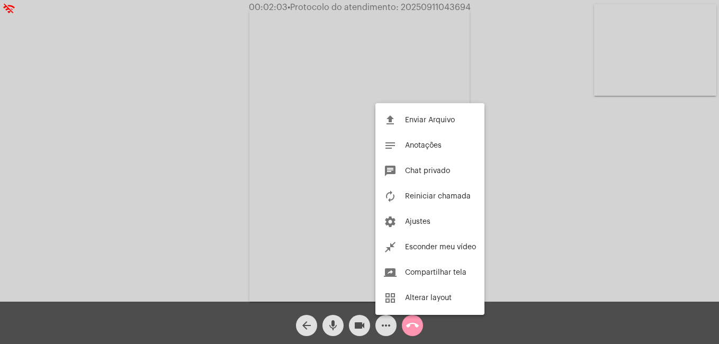
click at [387, 322] on div at bounding box center [359, 172] width 719 height 344
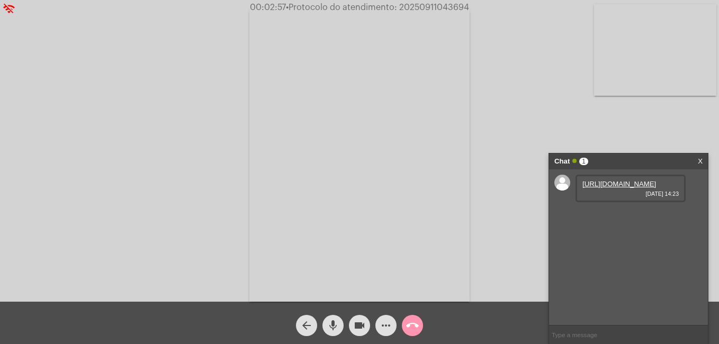
click at [610, 188] on link "[URL][DOMAIN_NAME]" at bounding box center [620, 184] width 74 height 8
click at [625, 218] on link "[URL][DOMAIN_NAME]" at bounding box center [620, 214] width 74 height 8
click at [689, 167] on div "Chat 3 X" at bounding box center [628, 162] width 159 height 16
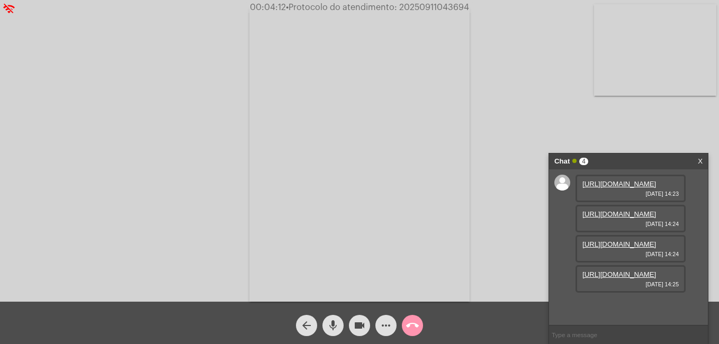
scroll to position [63, 0]
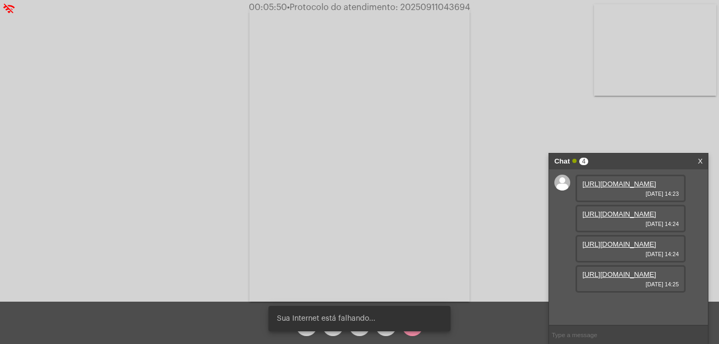
click at [624, 245] on link "[URL][DOMAIN_NAME]" at bounding box center [620, 244] width 74 height 8
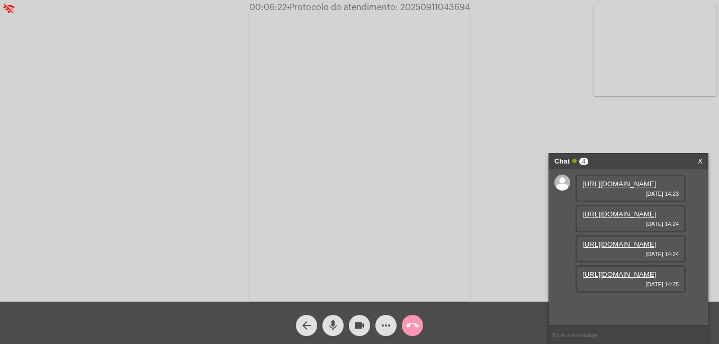
click at [631, 279] on link "[URL][DOMAIN_NAME]" at bounding box center [620, 275] width 74 height 8
click at [356, 328] on mat-icon "videocam" at bounding box center [359, 325] width 13 height 13
click at [332, 331] on mat-icon "mic" at bounding box center [333, 325] width 13 height 13
click at [664, 310] on span "[DATE] 14:32" at bounding box center [631, 306] width 96 height 6
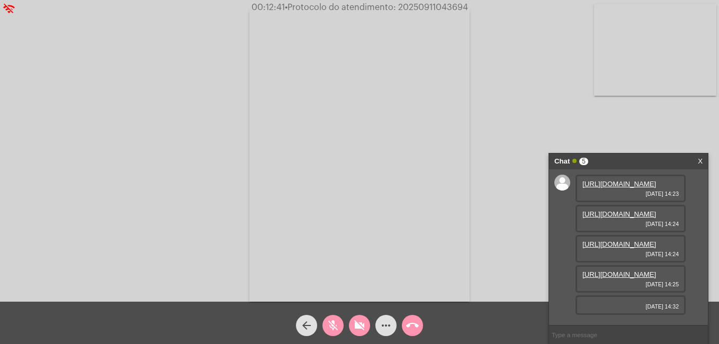
click at [704, 163] on div "Chat 5 X" at bounding box center [628, 162] width 159 height 16
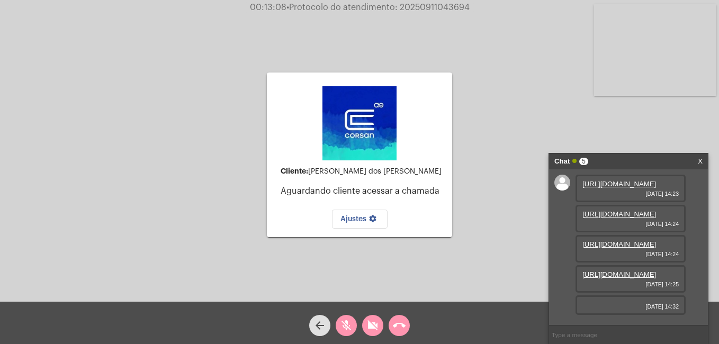
click at [375, 330] on mat-icon "videocam_off" at bounding box center [372, 325] width 13 height 13
click at [343, 329] on mat-icon "mic_off" at bounding box center [346, 325] width 13 height 13
click at [402, 326] on mat-icon "call_end" at bounding box center [399, 325] width 13 height 13
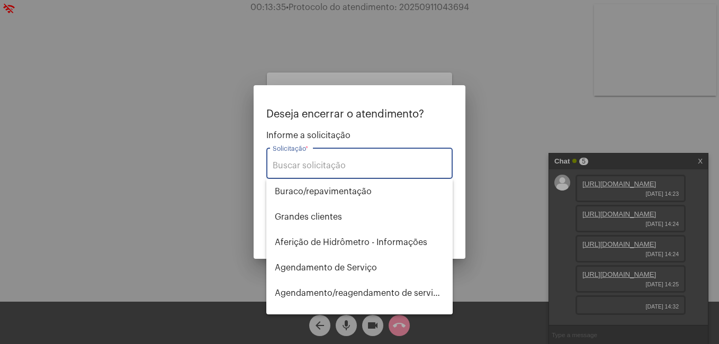
click at [339, 169] on input "Solicitação *" at bounding box center [360, 166] width 174 height 10
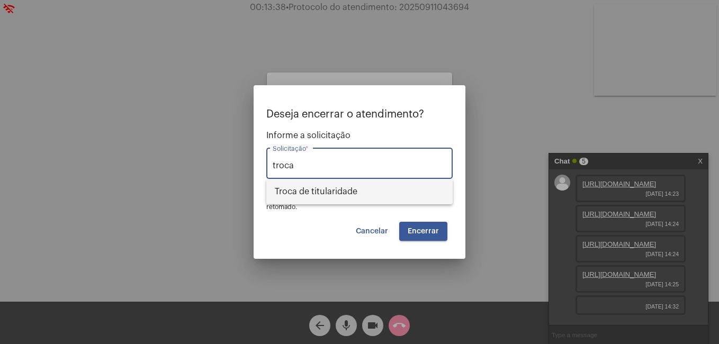
click at [345, 190] on span "Troca de titularidade" at bounding box center [359, 191] width 169 height 25
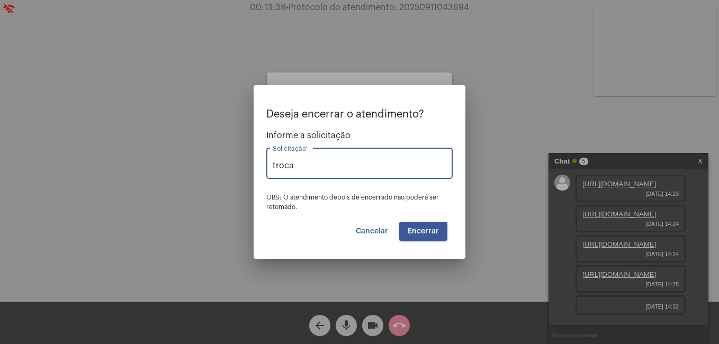
type input "Troca de titularidade"
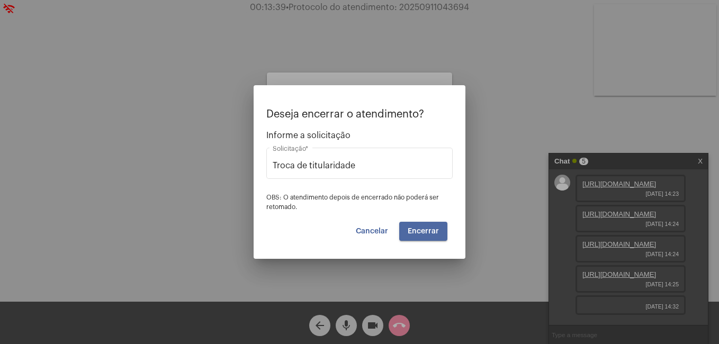
click at [428, 227] on button "Encerrar" at bounding box center [423, 231] width 48 height 19
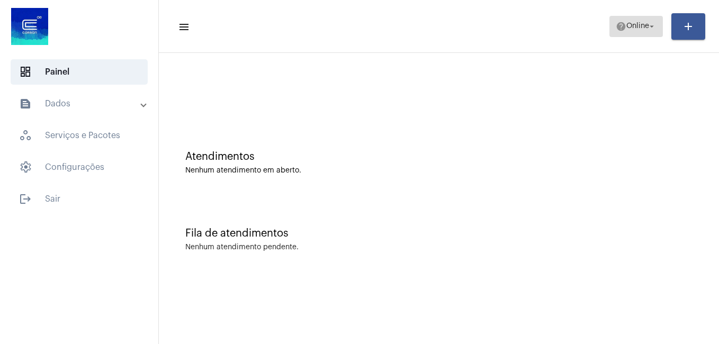
click at [637, 28] on span "Online" at bounding box center [637, 26] width 23 height 7
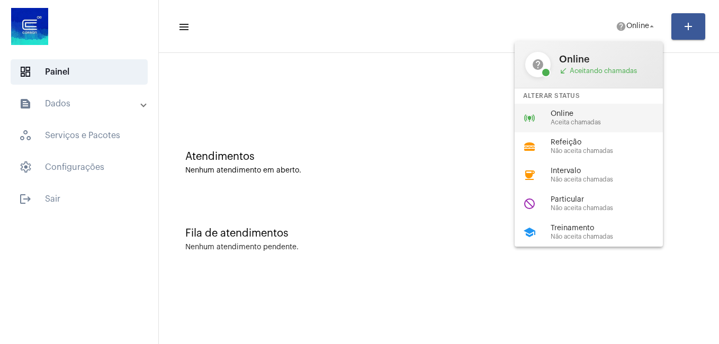
click at [581, 105] on div "online_prediction Online Aceita chamadas" at bounding box center [597, 118] width 165 height 29
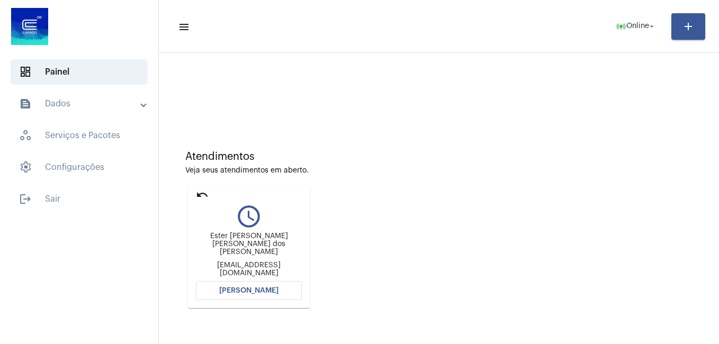
click at [263, 295] on button "[PERSON_NAME]" at bounding box center [249, 290] width 106 height 19
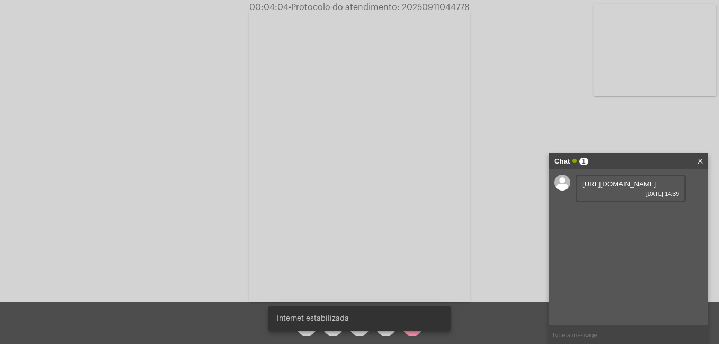
click at [652, 188] on link "[URL][DOMAIN_NAME]" at bounding box center [620, 184] width 74 height 8
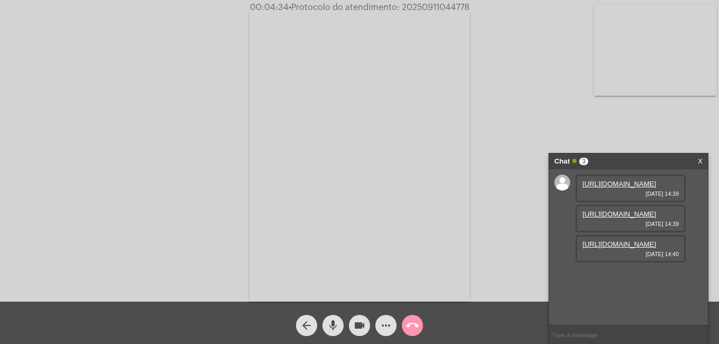
scroll to position [9, 0]
click at [635, 218] on link "[URL][DOMAIN_NAME]" at bounding box center [620, 214] width 74 height 8
click at [620, 248] on link "[URL][DOMAIN_NAME]" at bounding box center [620, 244] width 74 height 8
click at [333, 336] on span "mic" at bounding box center [333, 325] width 13 height 21
click at [330, 327] on mat-icon "mic_off" at bounding box center [333, 325] width 13 height 13
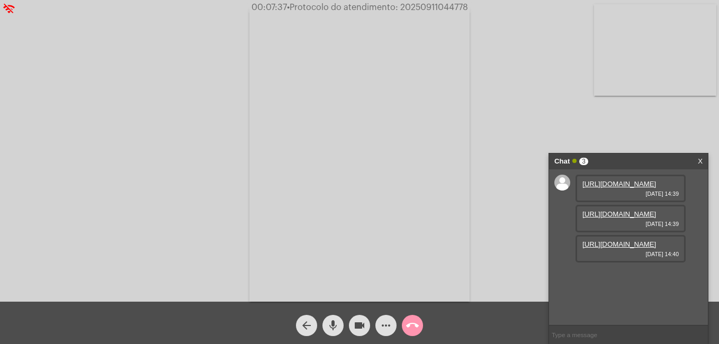
click at [610, 248] on link "[URL][DOMAIN_NAME]" at bounding box center [620, 244] width 74 height 8
click at [601, 248] on link "[URL][DOMAIN_NAME]" at bounding box center [620, 244] width 74 height 8
click at [364, 326] on mat-icon "videocam" at bounding box center [359, 325] width 13 height 13
click at [336, 325] on mat-icon "mic" at bounding box center [333, 325] width 13 height 13
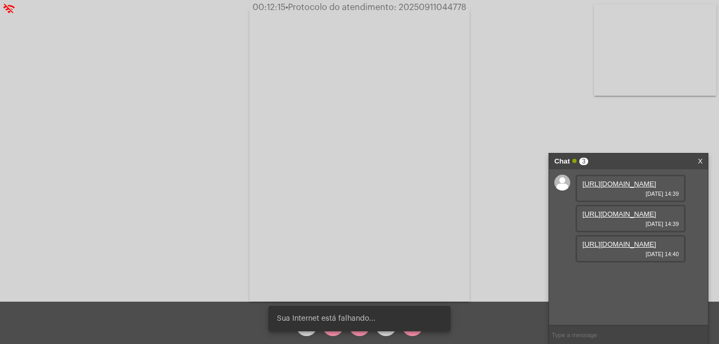
click at [358, 332] on div "Sua Internet está falhando..." at bounding box center [360, 318] width 208 height 51
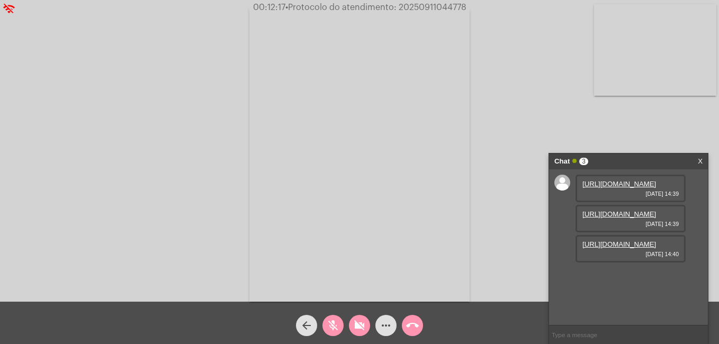
click at [362, 330] on mat-icon "videocam_off" at bounding box center [359, 325] width 13 height 13
click at [340, 328] on button "mic_off" at bounding box center [333, 325] width 21 height 21
click at [357, 326] on mat-icon "videocam" at bounding box center [359, 325] width 13 height 13
click at [337, 326] on mat-icon "mic" at bounding box center [333, 325] width 13 height 13
click at [356, 324] on mat-icon "videocam_off" at bounding box center [359, 325] width 13 height 13
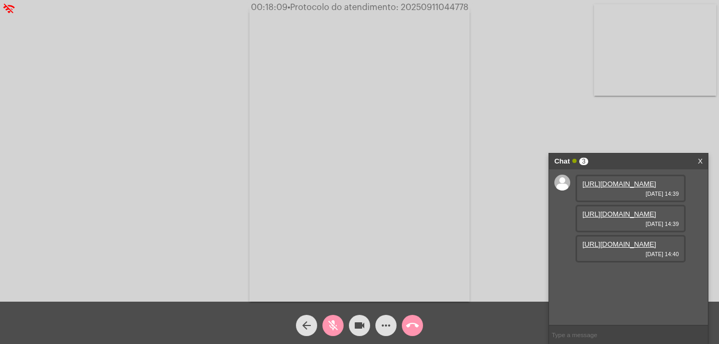
click at [339, 325] on button "mic_off" at bounding box center [333, 325] width 21 height 21
click at [407, 332] on mat-icon "call_end" at bounding box center [412, 325] width 13 height 13
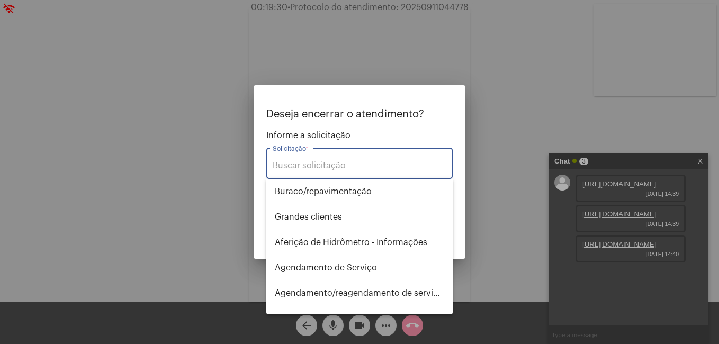
click at [366, 166] on input "Solicitação *" at bounding box center [360, 166] width 174 height 10
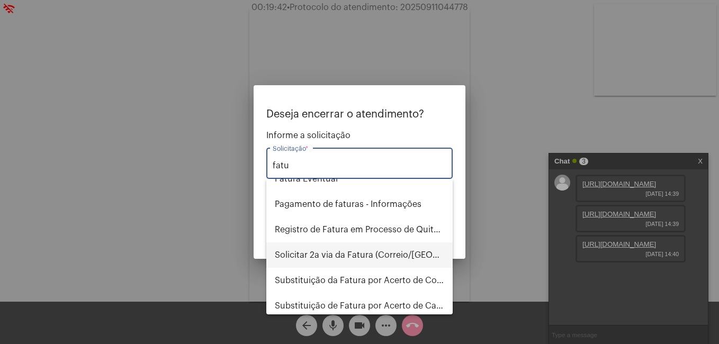
scroll to position [0, 0]
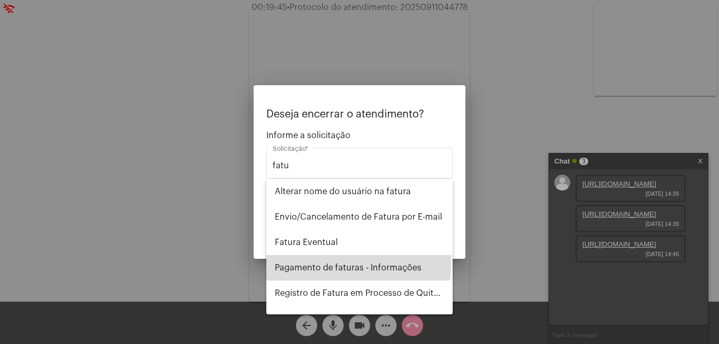
click at [358, 264] on span "Pagamento de faturas - Informações" at bounding box center [359, 267] width 169 height 25
type input "Pagamento de faturas - Informações"
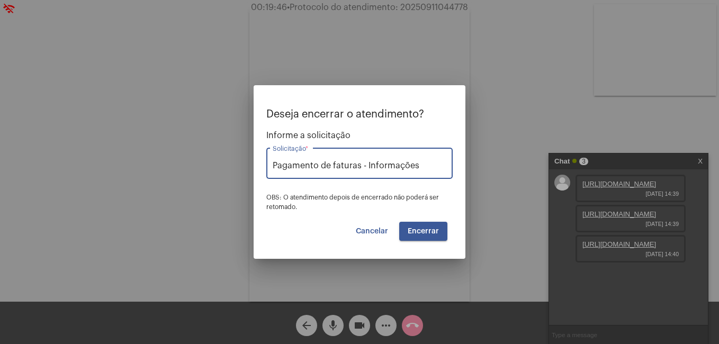
click at [444, 235] on button "Encerrar" at bounding box center [423, 231] width 48 height 19
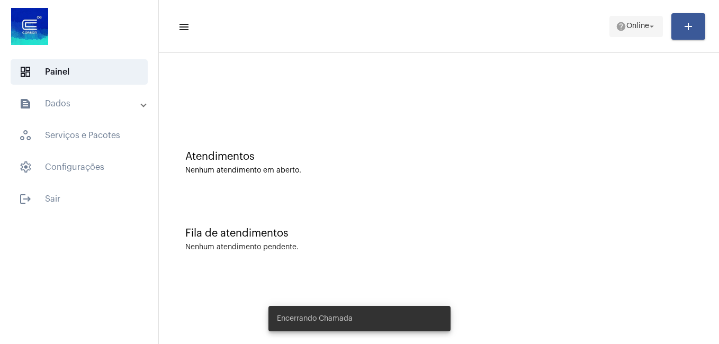
click at [635, 21] on span "help Online arrow_drop_down" at bounding box center [636, 25] width 41 height 19
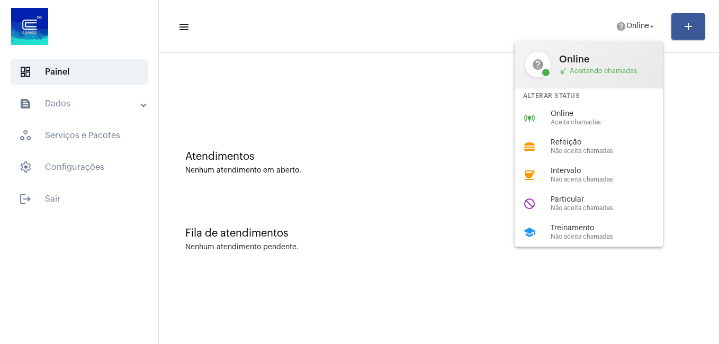
click at [405, 56] on div at bounding box center [359, 172] width 719 height 344
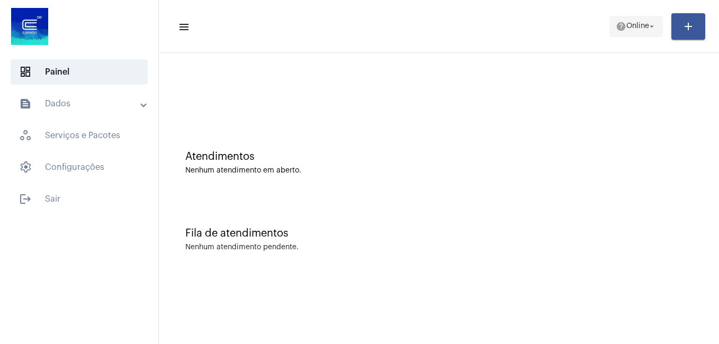
click at [630, 29] on span "Online" at bounding box center [637, 26] width 23 height 7
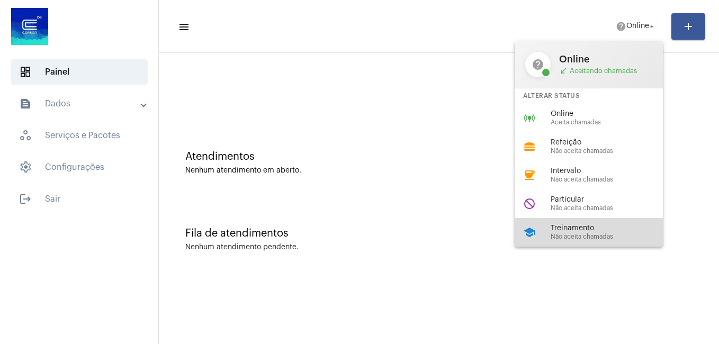
click at [595, 236] on span "Não aceita chamadas" at bounding box center [611, 237] width 121 height 7
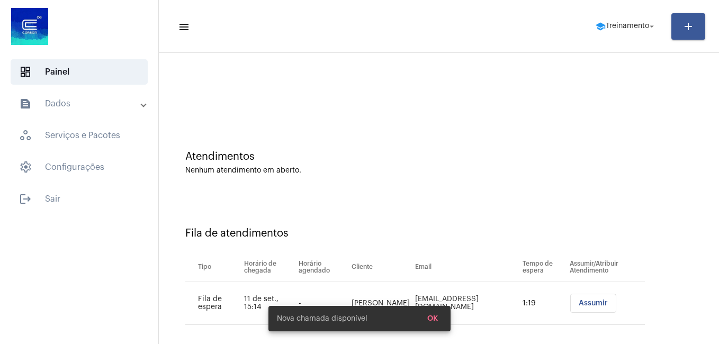
click at [368, 122] on div "Atendimentos Nenhum atendimento em aberto." at bounding box center [439, 157] width 550 height 77
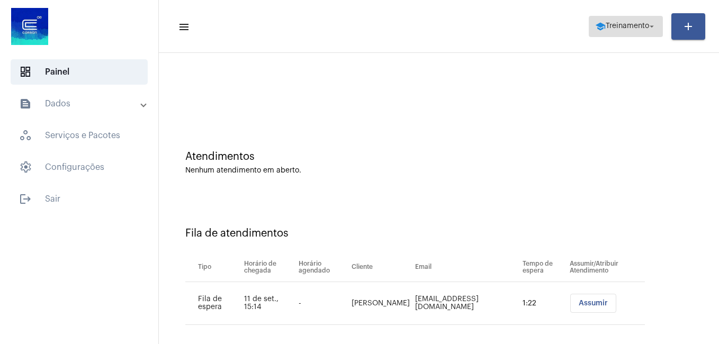
click at [625, 26] on span "Treinamento" at bounding box center [627, 26] width 43 height 7
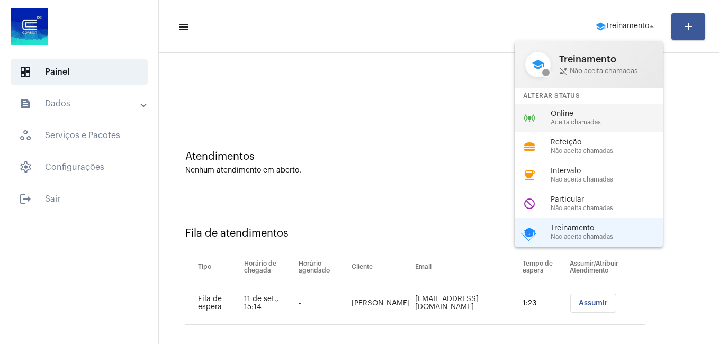
click at [574, 123] on span "Aceita chamadas" at bounding box center [611, 122] width 121 height 7
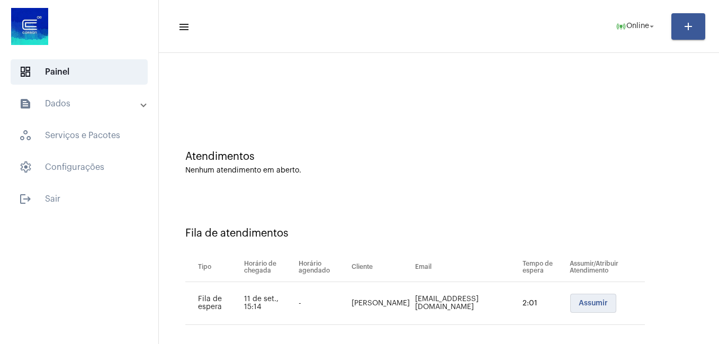
click at [579, 306] on span "Assumir" at bounding box center [593, 303] width 29 height 7
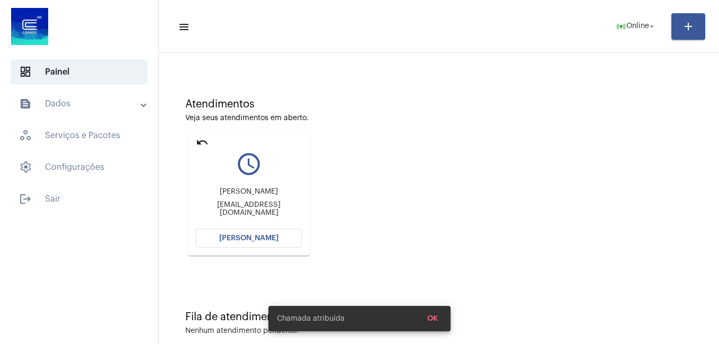
scroll to position [53, 0]
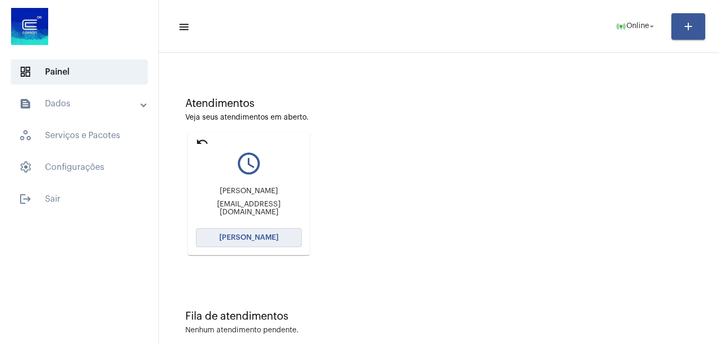
click at [241, 237] on span "[PERSON_NAME]" at bounding box center [248, 237] width 59 height 7
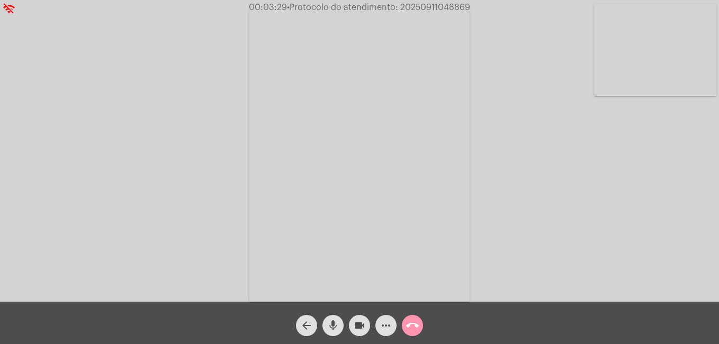
click at [417, 322] on mat-icon "call_end" at bounding box center [412, 325] width 13 height 13
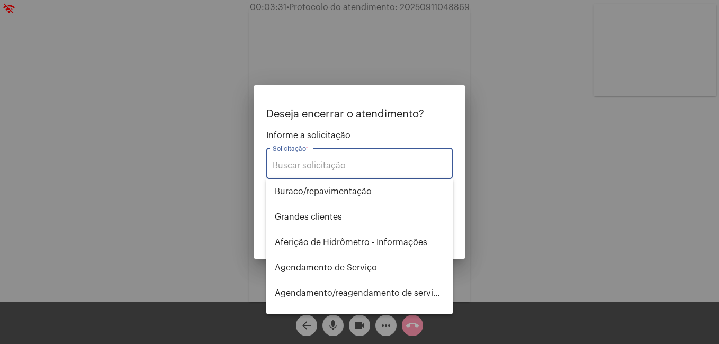
click at [391, 162] on input "Solicitação *" at bounding box center [360, 166] width 174 height 10
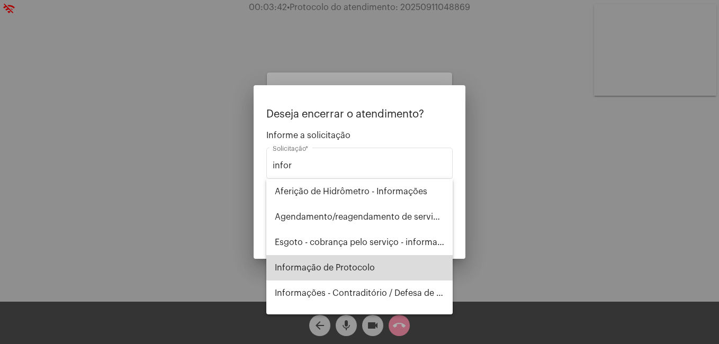
click at [386, 263] on span "Informação de Protocolo" at bounding box center [359, 267] width 169 height 25
type input "Informação de Protocolo"
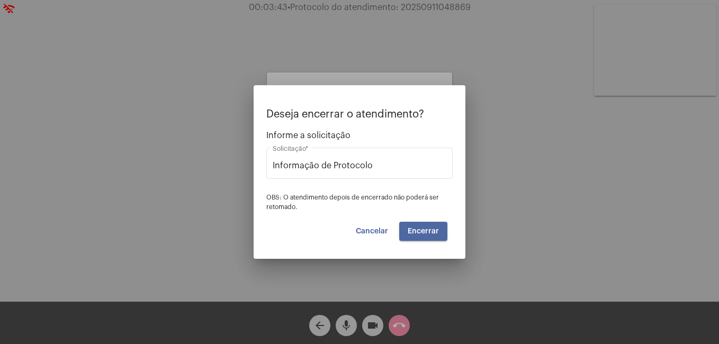
click at [434, 226] on button "Encerrar" at bounding box center [423, 231] width 48 height 19
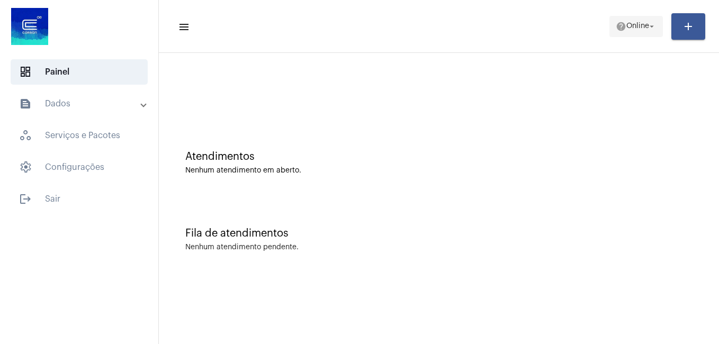
click at [644, 21] on span "help Online arrow_drop_down" at bounding box center [636, 25] width 41 height 19
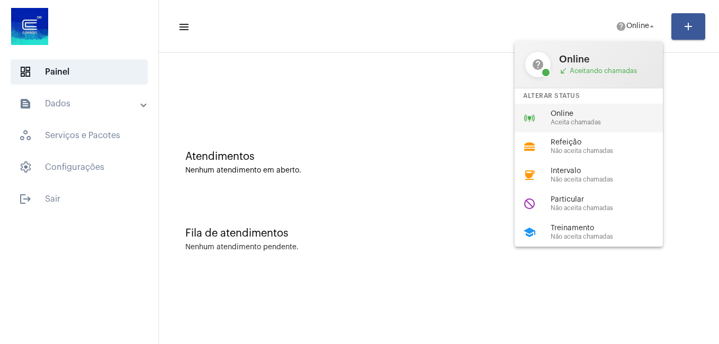
click at [573, 117] on span "Online" at bounding box center [611, 114] width 121 height 8
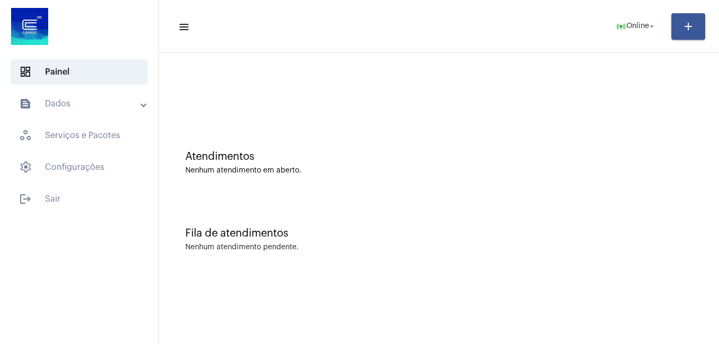
click at [265, 91] on div at bounding box center [438, 94] width 507 height 8
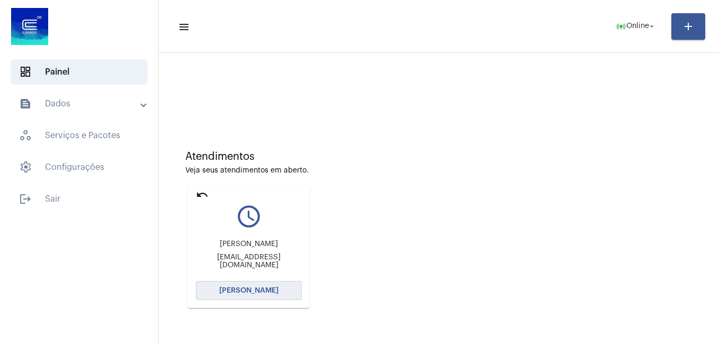
click at [262, 293] on span "[PERSON_NAME]" at bounding box center [248, 290] width 59 height 7
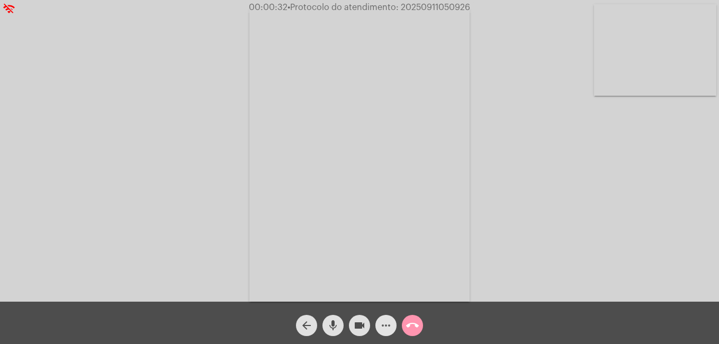
click at [388, 330] on mat-icon "more_horiz" at bounding box center [386, 325] width 13 height 13
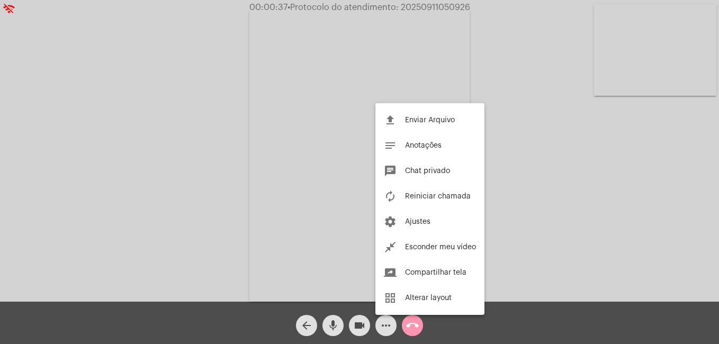
click at [386, 325] on div at bounding box center [359, 172] width 719 height 344
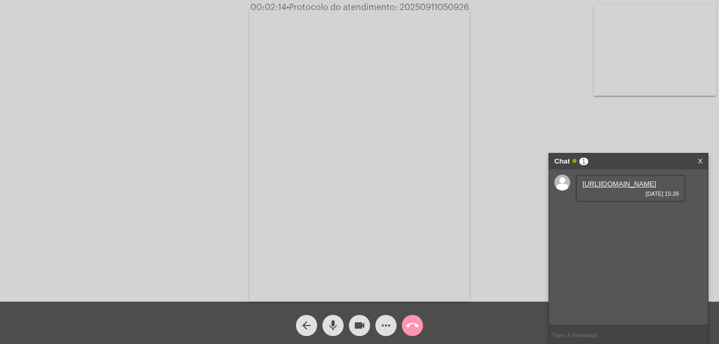
click at [615, 187] on link "https://neft-transfer-bucket.s3.amazonaws.com/temp-fc9f7f09-ea67-b4cd-d41c-6c9c…" at bounding box center [620, 184] width 74 height 8
click at [624, 218] on link "https://neft-transfer-bucket.s3.amazonaws.com/temp-313825f7-74dd-c544-f6e6-93c1…" at bounding box center [620, 214] width 74 height 8
click at [383, 327] on mat-icon "more_horiz" at bounding box center [386, 325] width 13 height 13
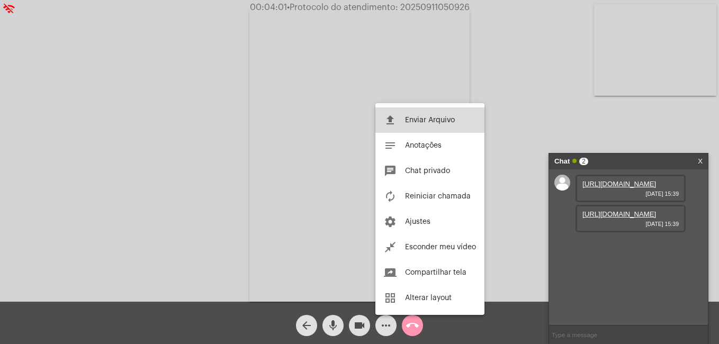
click at [407, 125] on button "file_upload Enviar Arquivo" at bounding box center [429, 120] width 109 height 25
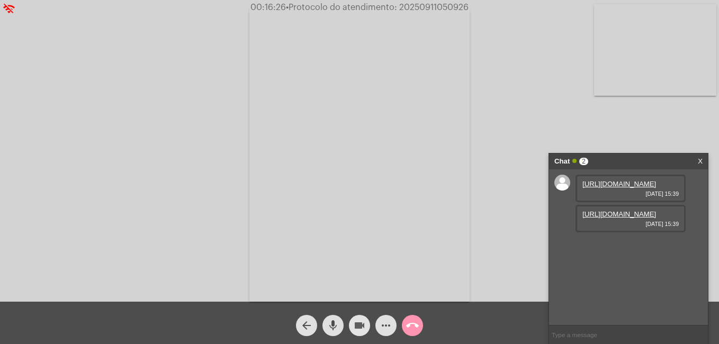
click at [358, 329] on mat-icon "videocam" at bounding box center [359, 325] width 13 height 13
click at [337, 327] on mat-icon "mic" at bounding box center [333, 325] width 13 height 13
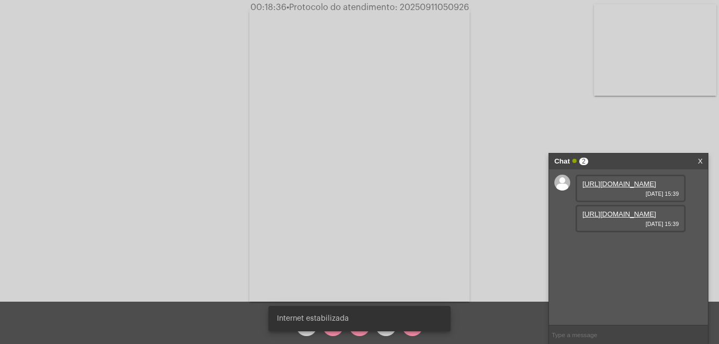
click at [326, 328] on snack-bar-container "Internet estabilizada" at bounding box center [359, 318] width 182 height 25
click at [329, 334] on div "Internet estabilizada" at bounding box center [360, 318] width 208 height 51
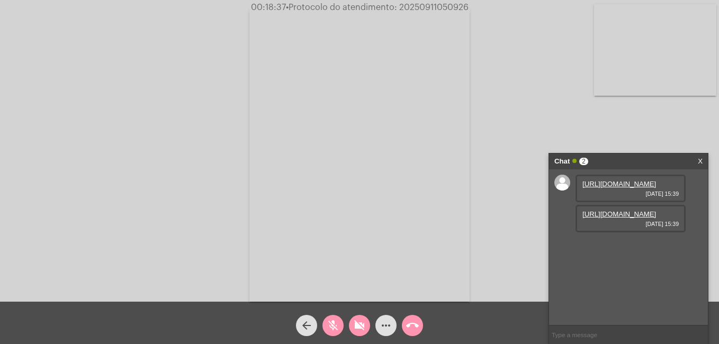
click at [357, 330] on mat-icon "videocam_off" at bounding box center [359, 325] width 13 height 13
click at [330, 327] on mat-icon "mic_off" at bounding box center [333, 325] width 13 height 13
click at [386, 332] on mat-icon "more_horiz" at bounding box center [386, 325] width 13 height 13
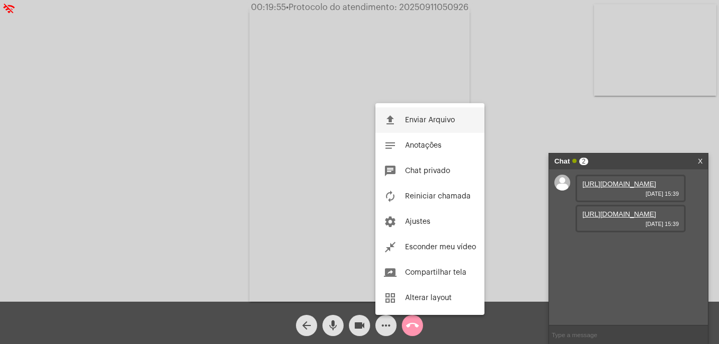
click at [418, 127] on button "file_upload Enviar Arquivo" at bounding box center [429, 120] width 109 height 25
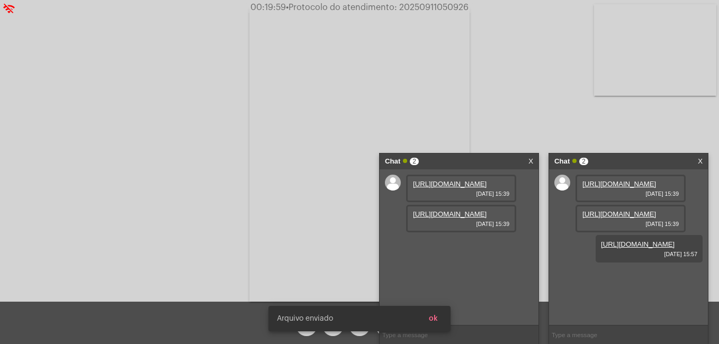
scroll to position [9, 0]
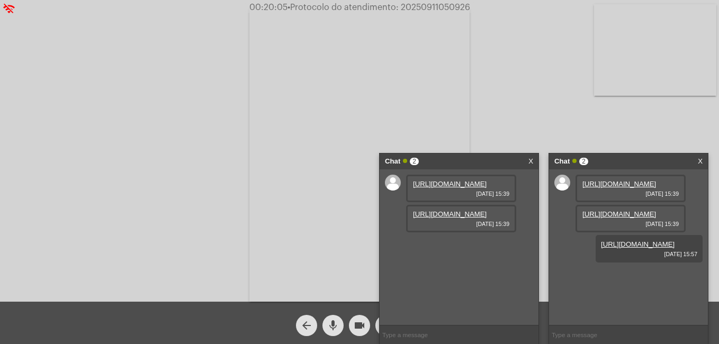
click at [532, 157] on link "X" at bounding box center [531, 162] width 5 height 16
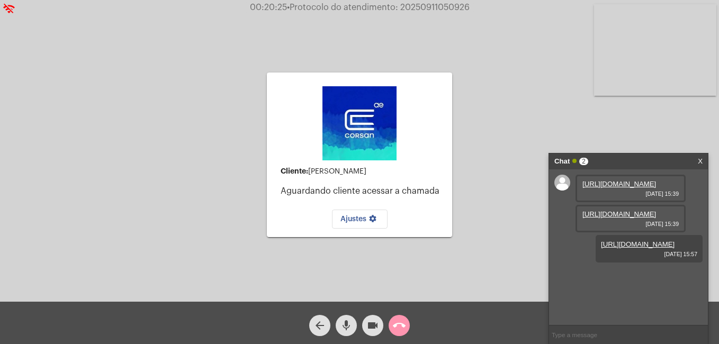
click at [702, 160] on link "X" at bounding box center [700, 162] width 5 height 16
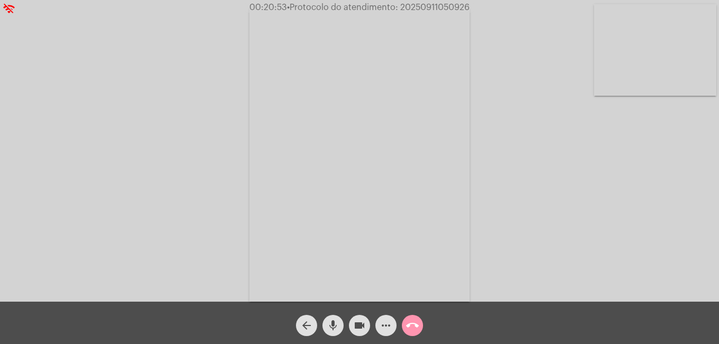
click at [414, 333] on span "call_end" at bounding box center [412, 325] width 13 height 21
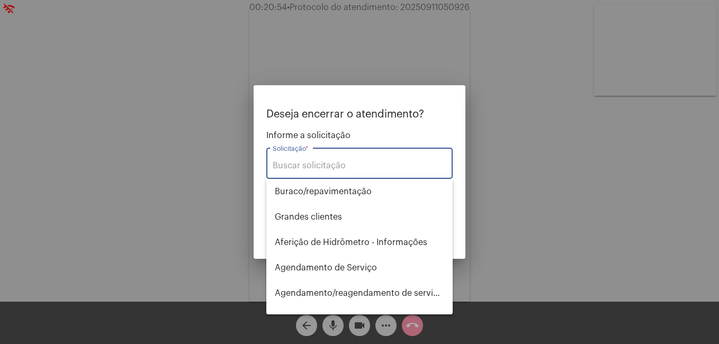
click at [360, 170] on input "Solicitação *" at bounding box center [360, 166] width 174 height 10
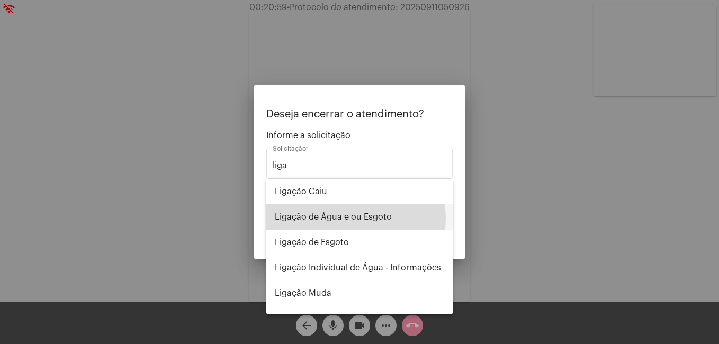
click at [352, 219] on span "Ligação de Água e ou Esgoto" at bounding box center [359, 216] width 169 height 25
type input "Ligação de Água e ou Esgoto"
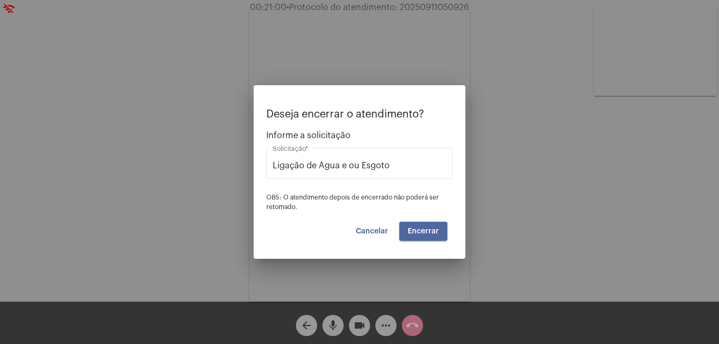
click at [416, 236] on button "Encerrar" at bounding box center [423, 231] width 48 height 19
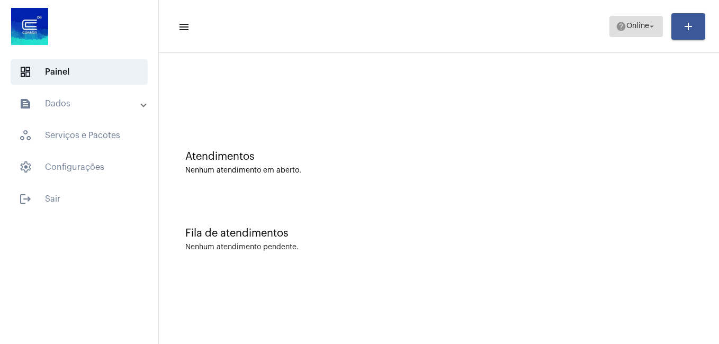
click at [629, 20] on span "help Online arrow_drop_down" at bounding box center [636, 25] width 41 height 19
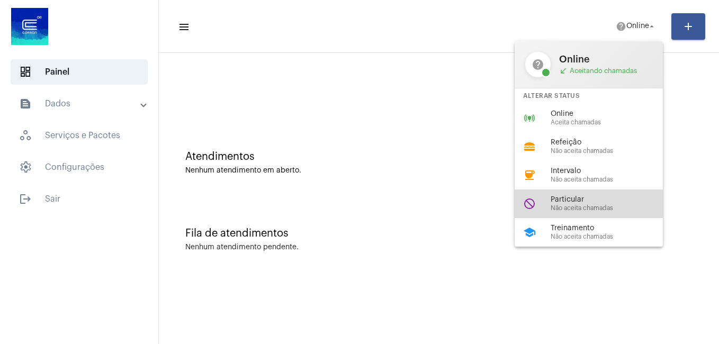
click at [589, 193] on div "do_not_disturb Particular Não aceita chamadas" at bounding box center [597, 204] width 165 height 29
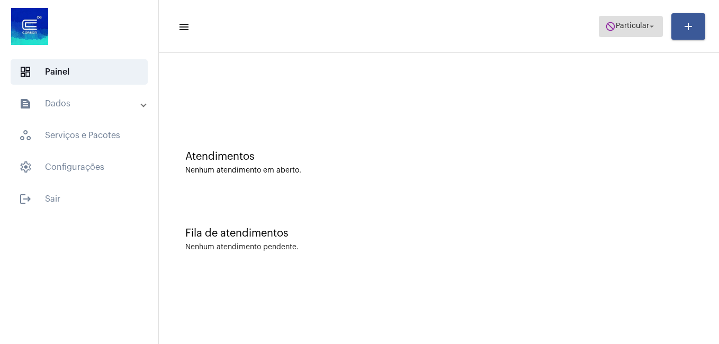
click at [616, 27] on span "Particular" at bounding box center [632, 26] width 33 height 7
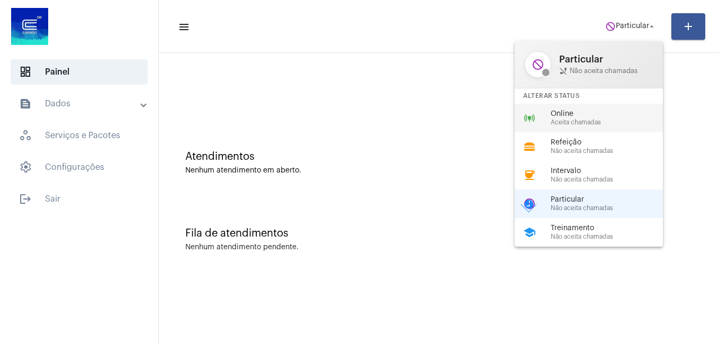
click at [576, 119] on span "Aceita chamadas" at bounding box center [611, 122] width 121 height 7
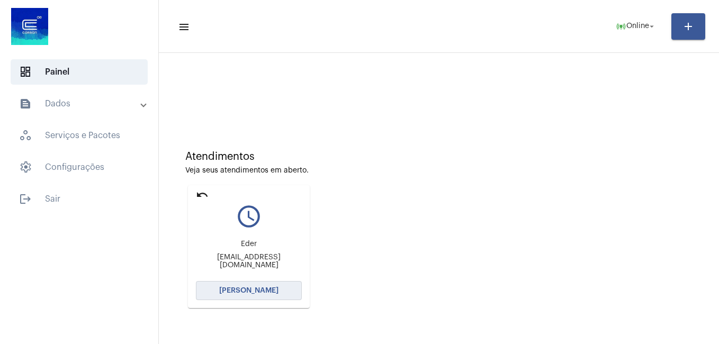
click at [254, 294] on button "[PERSON_NAME]" at bounding box center [249, 290] width 106 height 19
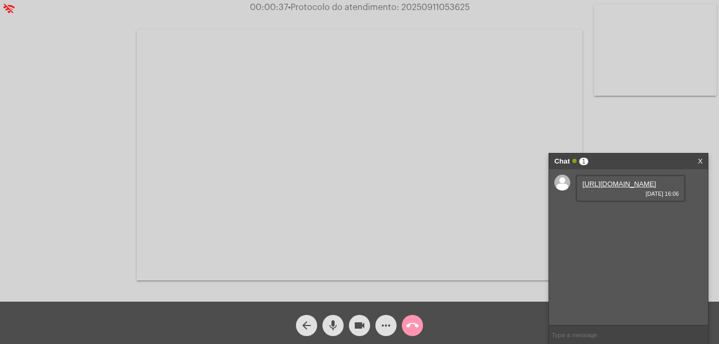
click at [619, 188] on link "https://neft-transfer-bucket.s3.amazonaws.com/temp-87a236fb-5e19-9292-6f97-77c9…" at bounding box center [620, 184] width 74 height 8
click at [624, 218] on link "https://neft-transfer-bucket.s3.amazonaws.com/temp-ca6c7f63-afb3-3689-5d04-4f65…" at bounding box center [620, 214] width 74 height 8
click at [627, 248] on link "https://neft-transfer-bucket.s3.amazonaws.com/temp-0feea377-da25-f596-33a4-3089…" at bounding box center [620, 244] width 74 height 8
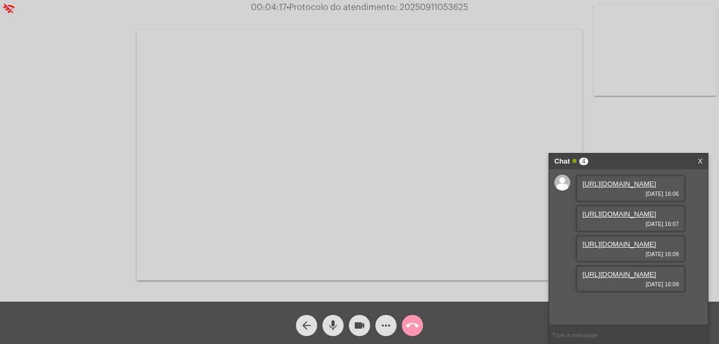
scroll to position [63, 0]
click at [637, 279] on link "https://neft-transfer-bucket.s3.amazonaws.com/temp-c2357c94-3695-ae43-e5fd-55b3…" at bounding box center [620, 275] width 74 height 8
click at [631, 279] on link "https://neft-transfer-bucket.s3.amazonaws.com/temp-c2357c94-3695-ae43-e5fd-55b3…" at bounding box center [620, 275] width 74 height 8
click at [612, 240] on link "https://neft-transfer-bucket.s3.amazonaws.com/temp-0feea377-da25-f596-33a4-3089…" at bounding box center [620, 244] width 74 height 8
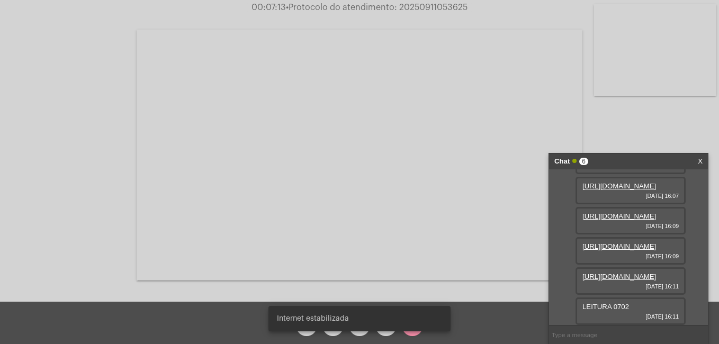
scroll to position [147, 0]
click at [615, 273] on link "https://neft-transfer-bucket.s3.amazonaws.com/temp-51c9c351-9b5d-558d-796e-8dc8…" at bounding box center [620, 277] width 74 height 8
click at [363, 333] on div "Sua Internet está falhando..." at bounding box center [360, 318] width 208 height 51
click at [239, 321] on div "arrow_back mic videocam more_horiz call_end" at bounding box center [359, 323] width 719 height 42
click at [324, 320] on span "Sua Internet está falhando..." at bounding box center [326, 319] width 99 height 11
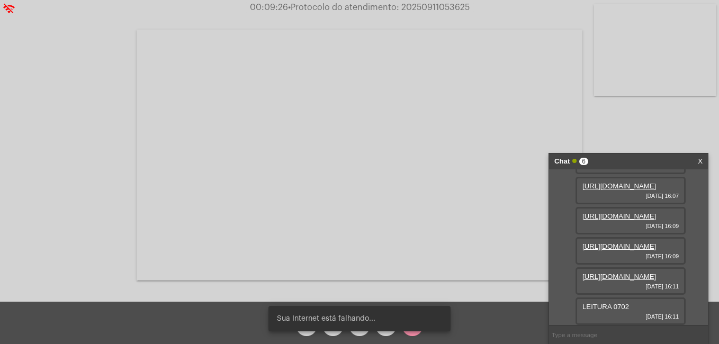
click at [336, 334] on div "Sua Internet está falhando..." at bounding box center [360, 318] width 208 height 51
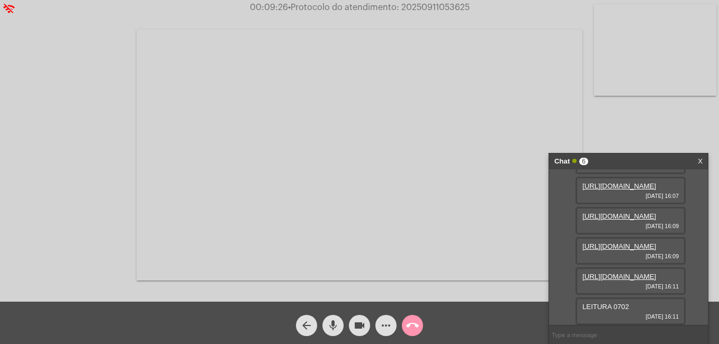
click at [356, 321] on mat-icon "videocam" at bounding box center [359, 325] width 13 height 13
click at [333, 328] on mat-icon "mic" at bounding box center [333, 325] width 13 height 13
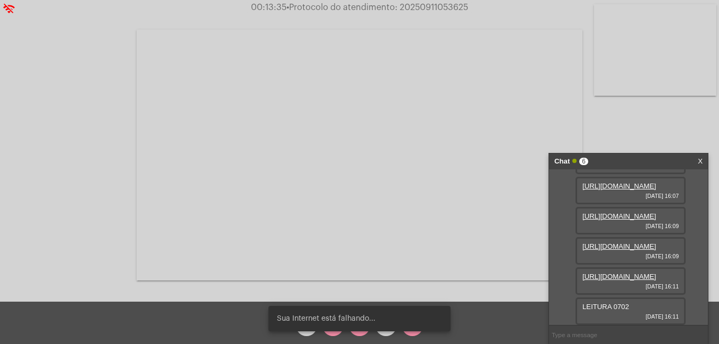
click at [357, 332] on div "Sua Internet está falhando..." at bounding box center [360, 318] width 208 height 51
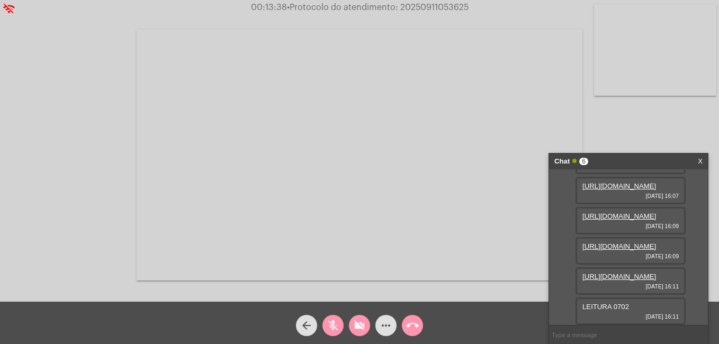
click at [354, 326] on mat-icon "videocam_off" at bounding box center [359, 325] width 13 height 13
click at [334, 324] on mat-icon "mic_off" at bounding box center [333, 325] width 13 height 13
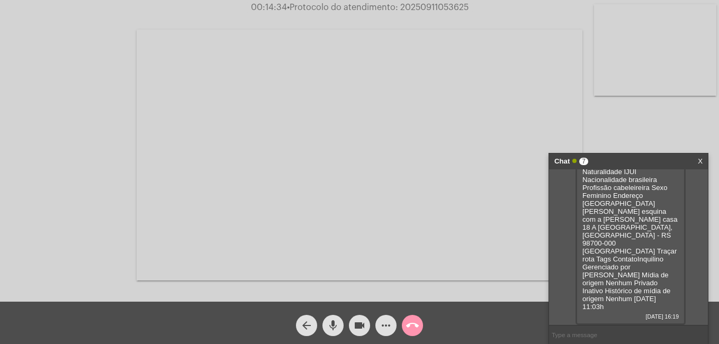
scroll to position [305, 0]
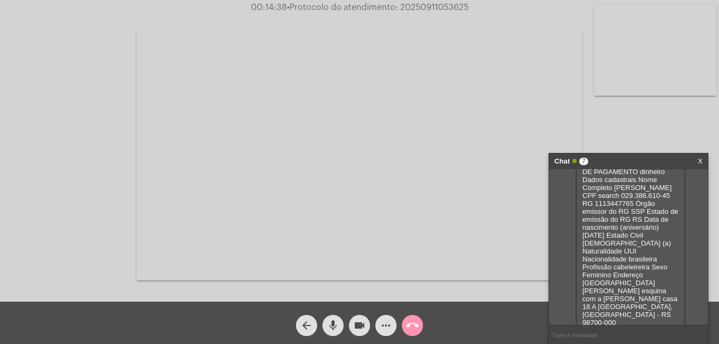
drag, startPoint x: 612, startPoint y: 180, endPoint x: 664, endPoint y: 199, distance: 55.1
click at [664, 199] on div "Principal (55) 98463-0456 local_phone E-mail suhmartel@outlook.com email empreg…" at bounding box center [631, 227] width 110 height 353
copy span "(55) 9"
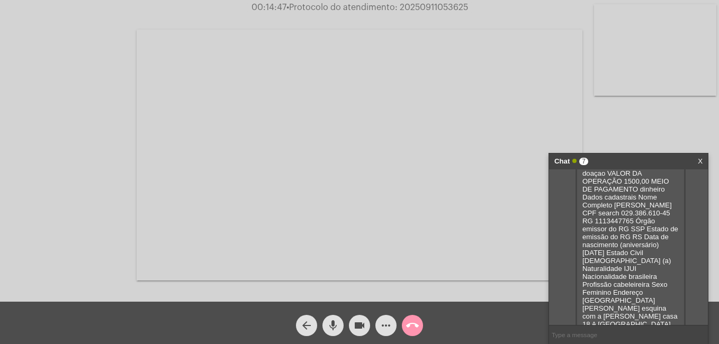
click at [667, 203] on div "Principal (55) 98463-0456 local_phone E-mail suhmartel@outlook.com email empreg…" at bounding box center [631, 245] width 110 height 353
click at [359, 324] on mat-icon "videocam" at bounding box center [359, 325] width 13 height 13
click at [337, 322] on mat-icon "mic" at bounding box center [333, 325] width 13 height 13
click at [657, 193] on div "Principal (55) 98463-0456 local_phone E-mail suhmartel@outlook.com email empreg…" at bounding box center [631, 245] width 110 height 353
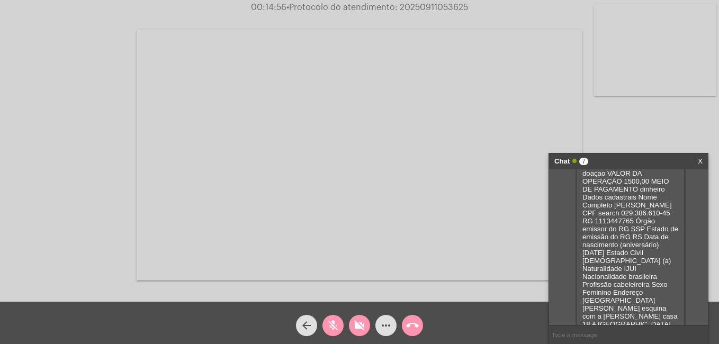
click at [656, 193] on div "Principal (55) 98463-0456 local_phone E-mail suhmartel@outlook.com email empreg…" at bounding box center [631, 245] width 110 height 353
drag, startPoint x: 665, startPoint y: 196, endPoint x: 655, endPoint y: 196, distance: 10.6
click at [655, 196] on div "Principal (55) 98463-0456 local_phone E-mail suhmartel@outlook.com email empreg…" at bounding box center [631, 245] width 110 height 353
drag, startPoint x: 655, startPoint y: 196, endPoint x: 664, endPoint y: 196, distance: 9.0
click at [664, 196] on div "Principal (55) 98463-0456 local_phone E-mail suhmartel@outlook.com email empreg…" at bounding box center [631, 245] width 110 height 353
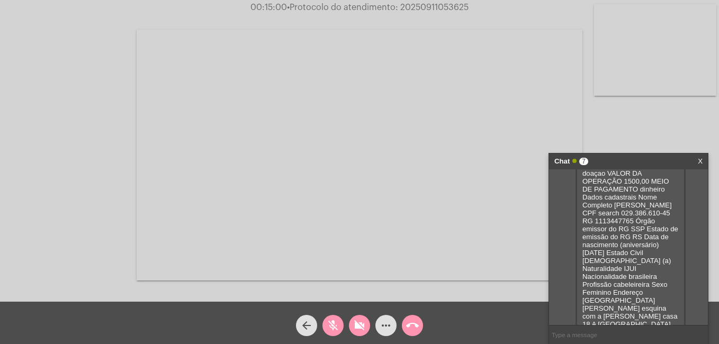
drag, startPoint x: 664, startPoint y: 196, endPoint x: 615, endPoint y: 197, distance: 48.2
click at [615, 197] on div "Principal (55) 98463-0456 local_phone E-mail suhmartel@outlook.com email empreg…" at bounding box center [631, 245] width 110 height 353
copy span "0456"
click at [655, 204] on div "Principal (55) 98463-0456 local_phone E-mail suhmartel@outlook.com email empreg…" at bounding box center [631, 245] width 110 height 353
drag, startPoint x: 624, startPoint y: 194, endPoint x: 669, endPoint y: 198, distance: 44.6
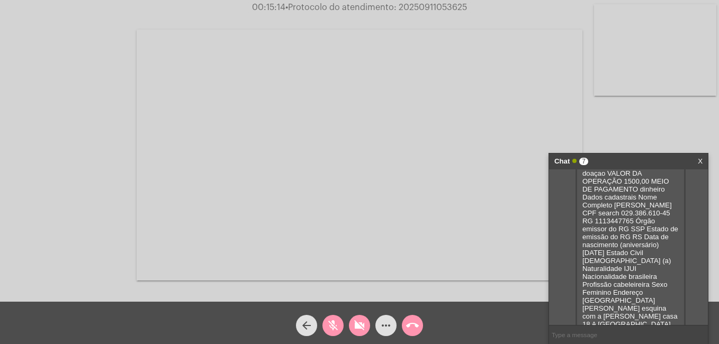
click at [669, 198] on div "Principal (55) 98463-0456 local_phone E-mail suhmartel@outlook.com email empreg…" at bounding box center [631, 245] width 110 height 353
copy span "55) 98463-0456"
click at [625, 106] on link "suhmartel@outlook.com" at bounding box center [620, 98] width 75 height 16
drag, startPoint x: 581, startPoint y: 213, endPoint x: 656, endPoint y: 217, distance: 74.8
click at [656, 217] on div "Principal (55) 98463-0456 local_phone E-mail suhmartel@outlook.com email empreg…" at bounding box center [631, 245] width 110 height 353
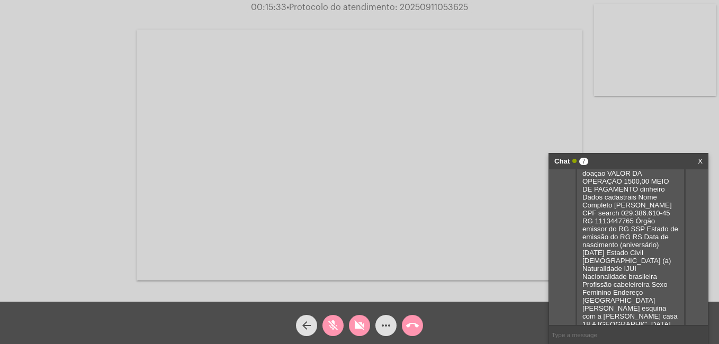
copy span "98463-0456"
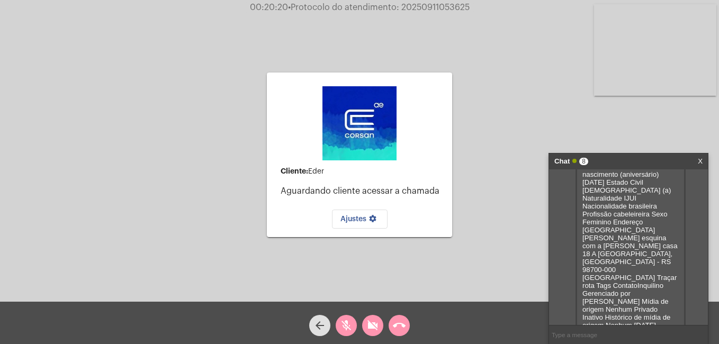
scroll to position [463, 0]
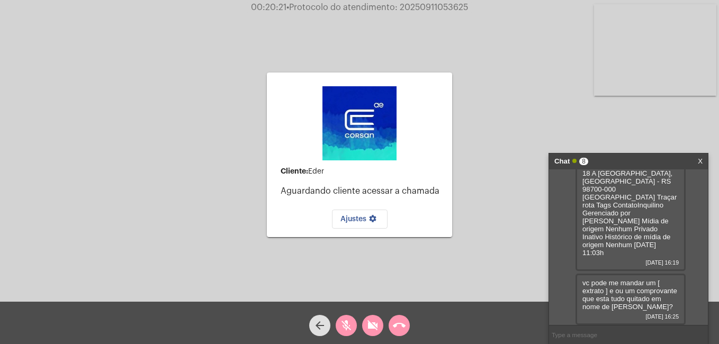
click at [370, 326] on mat-icon "videocam_off" at bounding box center [372, 325] width 13 height 13
click at [351, 326] on mat-icon "mic_off" at bounding box center [346, 325] width 13 height 13
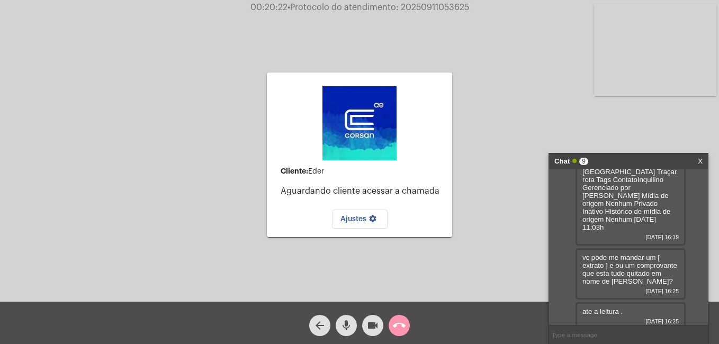
scroll to position [548, 0]
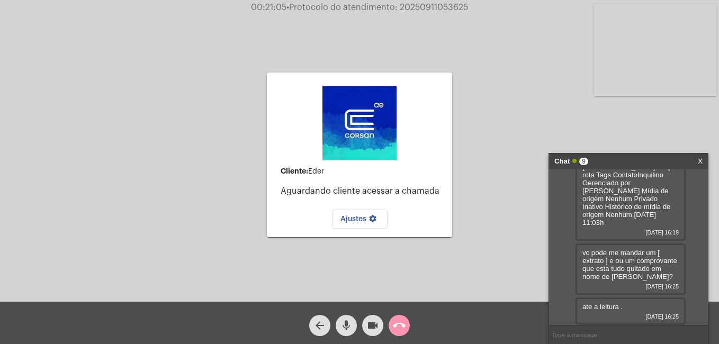
click at [629, 332] on input "text" at bounding box center [628, 335] width 159 height 19
click at [615, 337] on input "text" at bounding box center [628, 335] width 159 height 19
type input "esta me ouvindo ?"
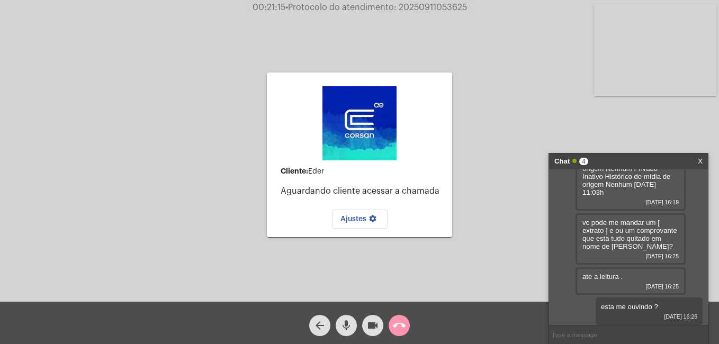
scroll to position [578, 0]
click at [398, 327] on mat-icon "call_end" at bounding box center [399, 325] width 13 height 13
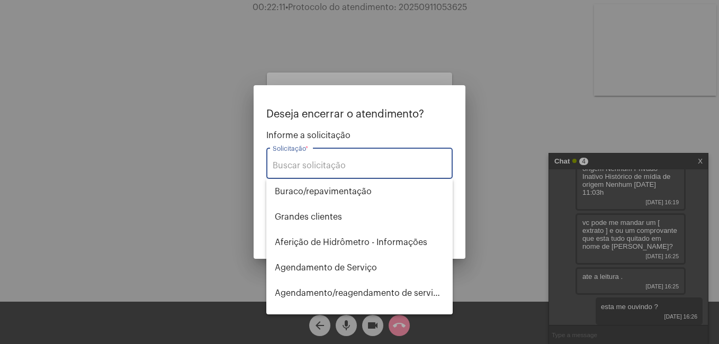
click at [368, 162] on input "Solicitação *" at bounding box center [360, 166] width 174 height 10
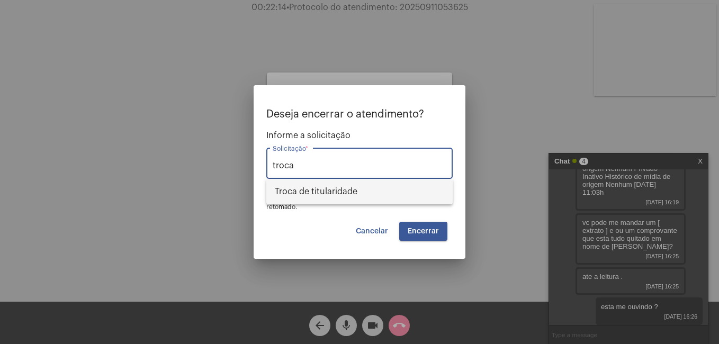
click at [377, 191] on span "Troca de titularidade" at bounding box center [359, 191] width 169 height 25
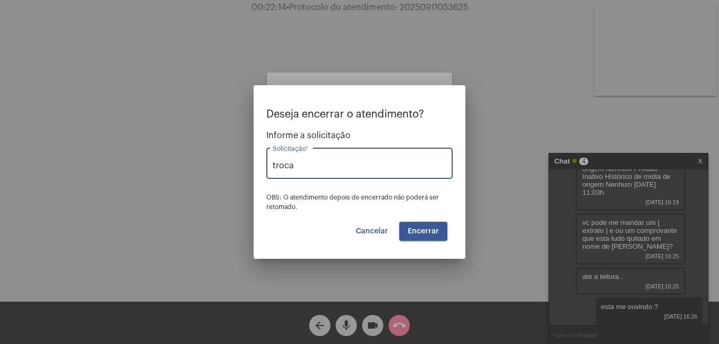
type input "Troca de titularidade"
click at [416, 224] on button "Encerrar" at bounding box center [423, 231] width 48 height 19
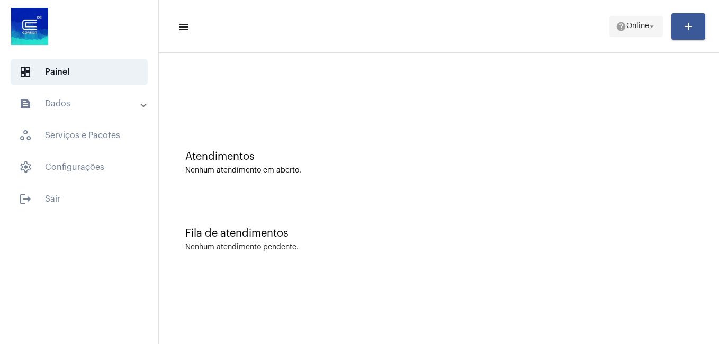
click at [626, 30] on span "help Online arrow_drop_down" at bounding box center [636, 25] width 41 height 19
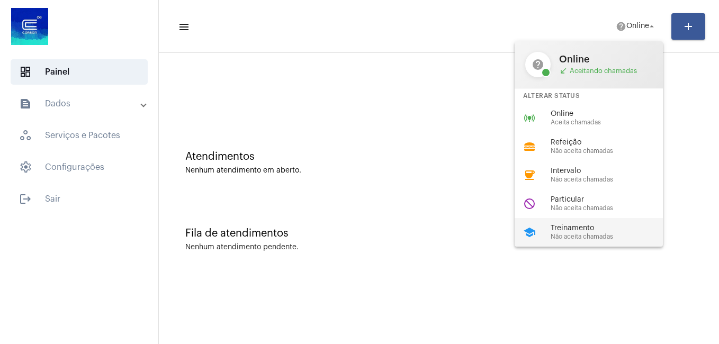
click at [586, 226] on span "Treinamento" at bounding box center [611, 229] width 121 height 8
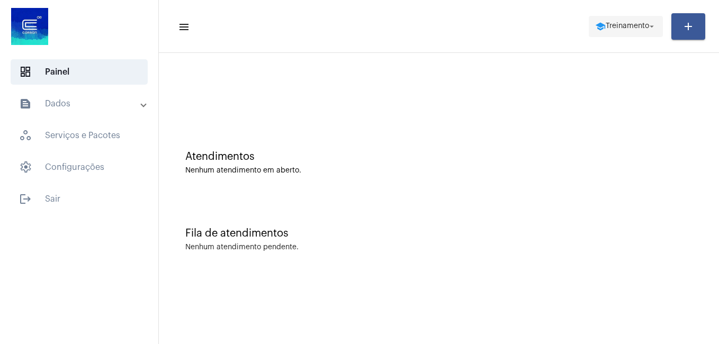
click at [611, 31] on span "school Treinamento arrow_drop_down" at bounding box center [625, 25] width 61 height 19
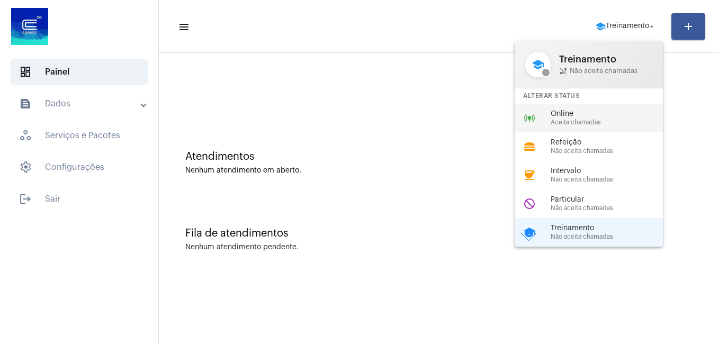
click at [589, 113] on span "Online" at bounding box center [611, 114] width 121 height 8
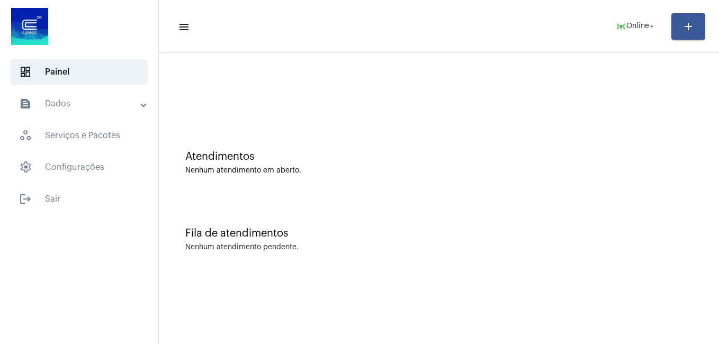
click at [306, 146] on div "Atendimentos Nenhum atendimento em aberto." at bounding box center [439, 157] width 550 height 77
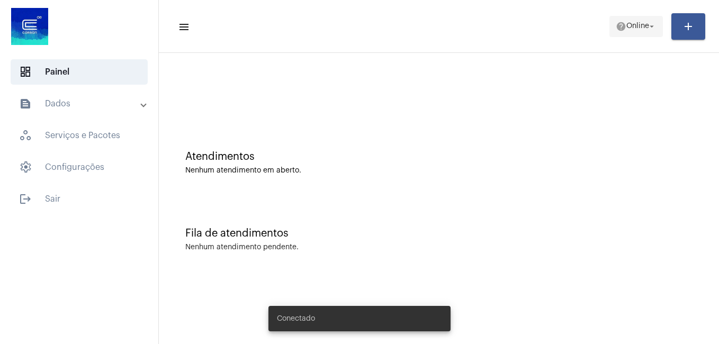
click at [622, 34] on span "help Online arrow_drop_down" at bounding box center [636, 25] width 41 height 19
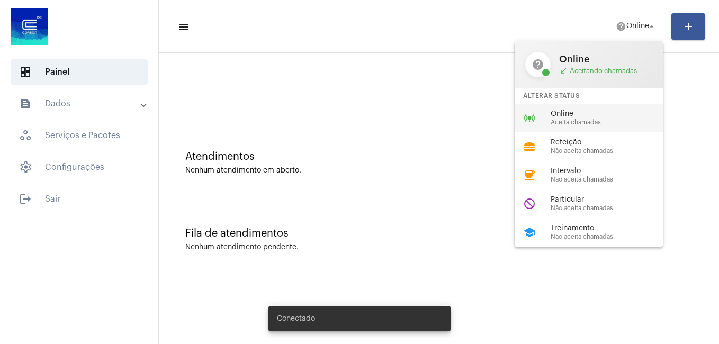
click at [608, 127] on div "online_prediction Online Aceita chamadas" at bounding box center [597, 118] width 165 height 29
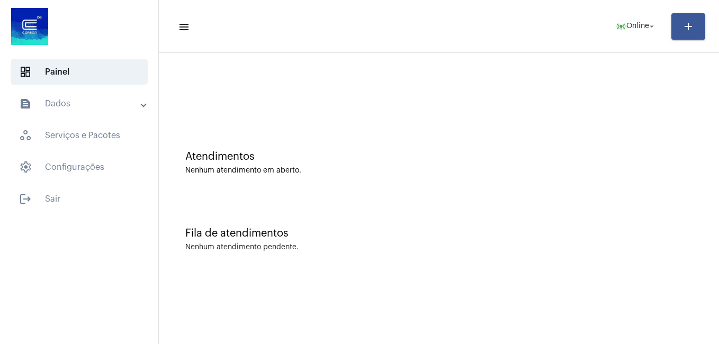
click at [496, 173] on div "Nenhum atendimento em aberto." at bounding box center [438, 171] width 507 height 8
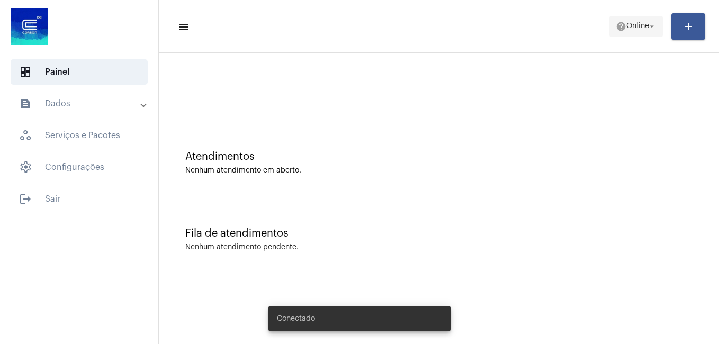
click at [644, 31] on span "help Online arrow_drop_down" at bounding box center [636, 25] width 41 height 19
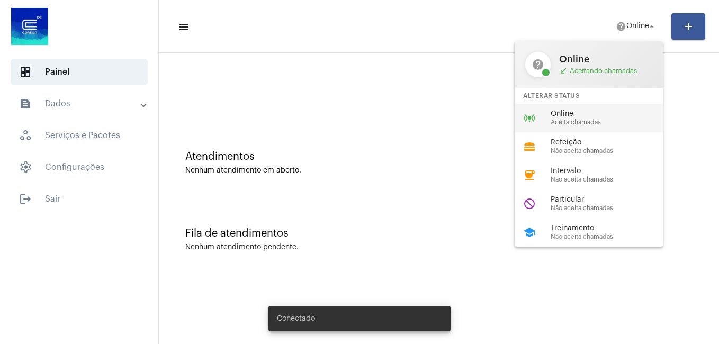
click at [622, 126] on div "online_prediction Online Aceita chamadas" at bounding box center [597, 118] width 165 height 29
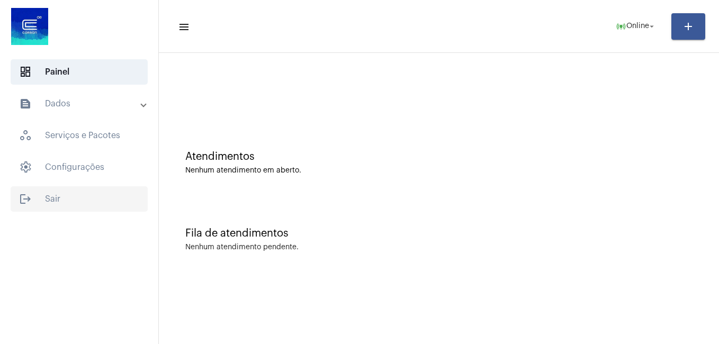
click at [89, 190] on span "logout Sair" at bounding box center [79, 198] width 137 height 25
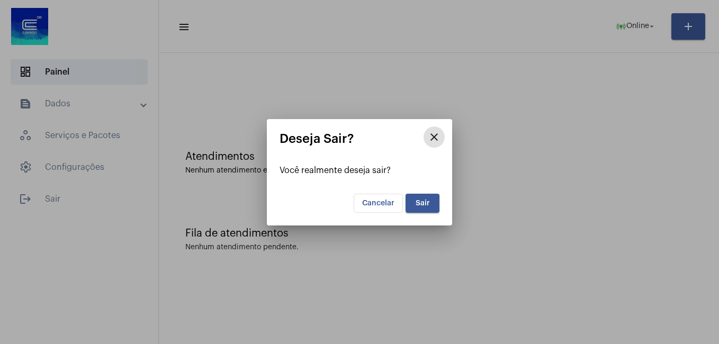
click at [428, 205] on span "Sair" at bounding box center [423, 203] width 14 height 7
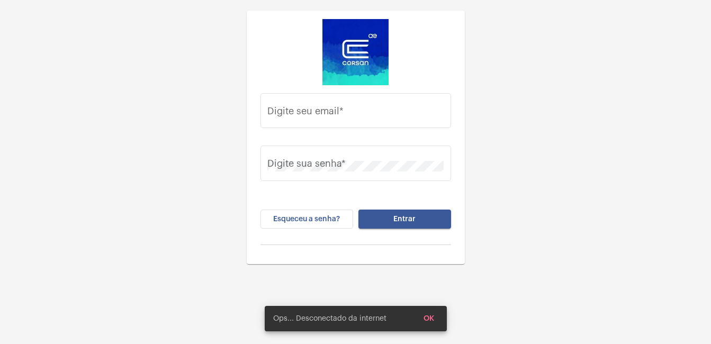
type input "gabriel.oliveira@operacaocorsan.com.br"
